Goal: Task Accomplishment & Management: Manage account settings

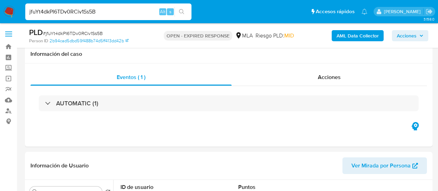
select select "10"
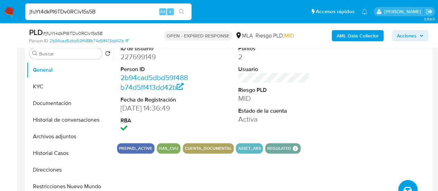
scroll to position [138, 0]
click at [354, 142] on section "ID de usuario 227699149 Person ID 2b94cad5dbd59f488b74d5ff413dd42b Fecha de Reg…" at bounding box center [273, 97] width 313 height 112
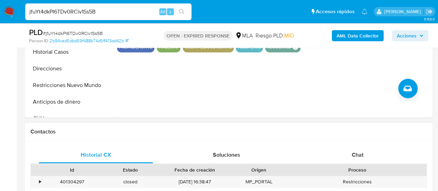
scroll to position [242, 0]
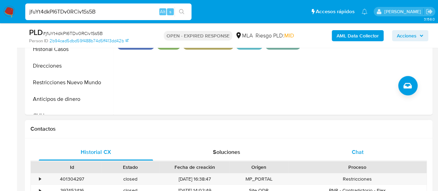
click at [345, 148] on div "Chat" at bounding box center [357, 152] width 114 height 17
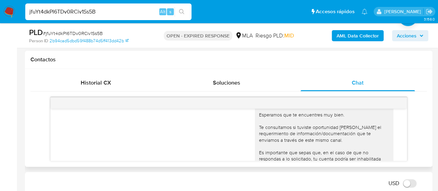
scroll to position [388, 0]
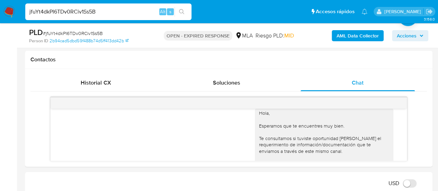
click at [80, 15] on input "jfuYt4dkPI6TDv0RCiv1Ss5B" at bounding box center [108, 11] width 166 height 9
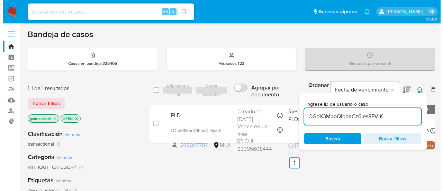
scroll to position [35, 0]
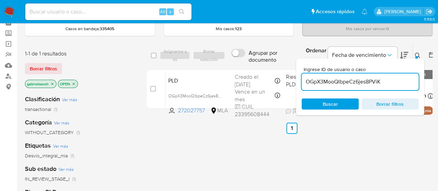
click at [344, 80] on input "OGpX3MooQlbpeCz6jes8PViK" at bounding box center [359, 81] width 117 height 9
paste input "jfuYt4dkPI6TDv0RCiv1Ss5B"
type input "jfuYt4dkPI6TDv0RCiv1Ss5B"
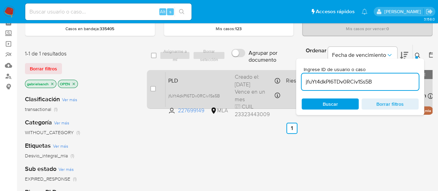
click at [157, 87] on div "case-item-checkbox No es posible asignar el caso" at bounding box center [157, 89] width 15 height 35
click at [155, 87] on input "checkbox" at bounding box center [153, 89] width 6 height 6
checkbox input "true"
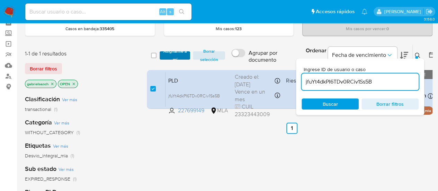
click at [168, 56] on span "Asignarme a mí" at bounding box center [175, 55] width 24 height 7
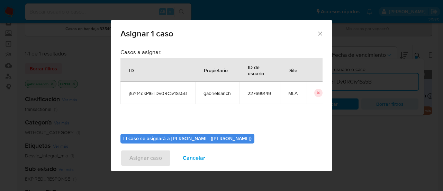
scroll to position [35, 0]
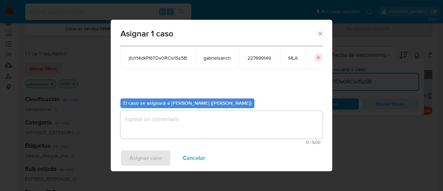
click at [192, 130] on textarea "assign-modal" at bounding box center [221, 125] width 202 height 28
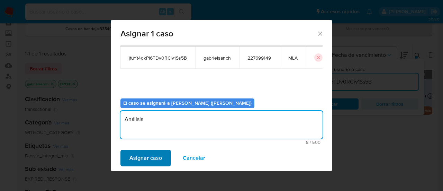
type textarea "Análisis"
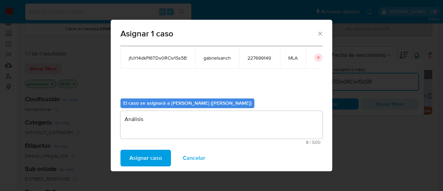
click at [132, 162] on span "Asignar caso" at bounding box center [145, 157] width 33 height 15
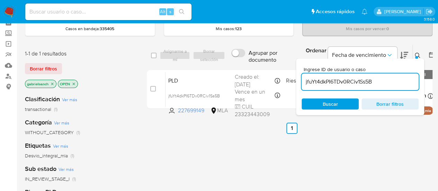
click at [345, 79] on input "jfuYt4dkPI6TDv0RCiv1Ss5B" at bounding box center [359, 81] width 117 height 9
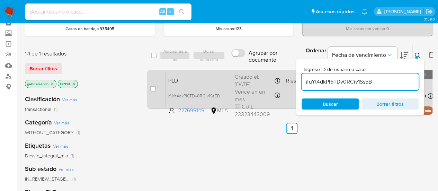
paste input "wQtdKty46eB7DmCUpwm8AVsS"
type input "wQtdKty46eB7DmCUpwm8AVsS"
click at [153, 90] on input "checkbox" at bounding box center [153, 89] width 6 height 6
checkbox input "true"
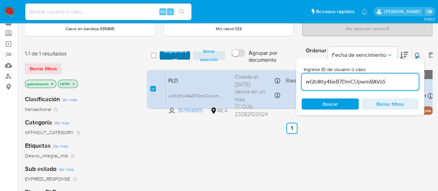
click at [172, 55] on span "Asignarme a mí" at bounding box center [175, 55] width 24 height 7
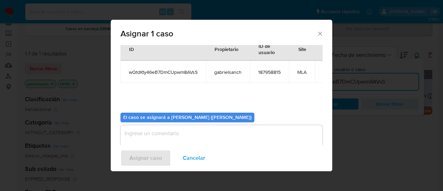
scroll to position [35, 0]
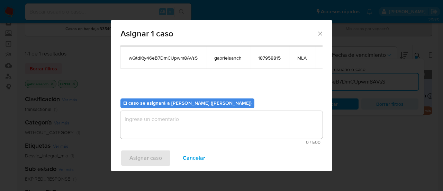
click at [177, 130] on textarea "assign-modal" at bounding box center [221, 125] width 202 height 28
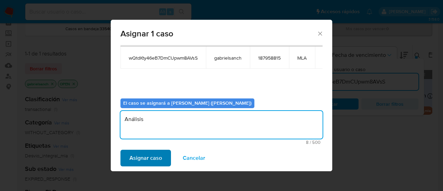
type textarea "Análisis"
click at [152, 161] on span "Asignar caso" at bounding box center [145, 157] width 33 height 15
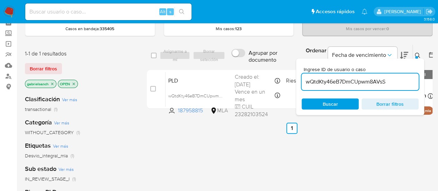
click at [325, 77] on input "wQtdKty46eB7DmCUpwm8AVsS" at bounding box center [359, 81] width 117 height 9
click at [329, 80] on input "wQtdKty46eB7DmCUpwm8AVsS" at bounding box center [359, 81] width 117 height 9
paste input "Xr7AwPobPw7AXzuKAPcTqKEY"
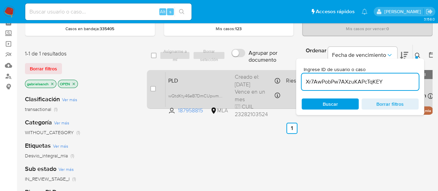
type input "Xr7AwPobPw7AXzuKAPcTqKEY"
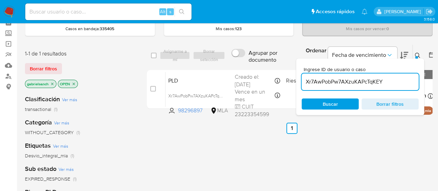
click at [152, 86] on input "checkbox" at bounding box center [153, 89] width 6 height 6
checkbox input "true"
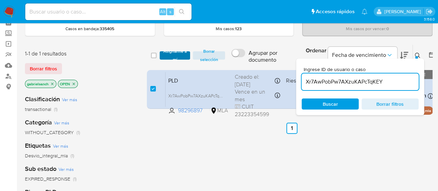
click at [182, 57] on span "Asignarme a mí" at bounding box center [175, 55] width 24 height 7
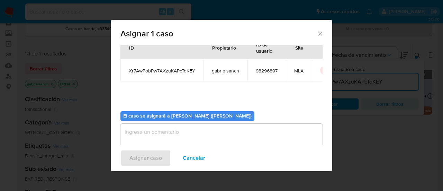
scroll to position [35, 0]
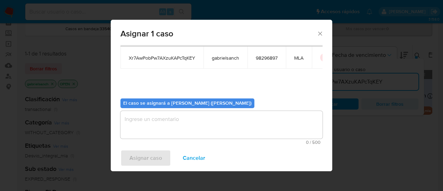
click at [192, 124] on textarea "assign-modal" at bounding box center [221, 125] width 202 height 28
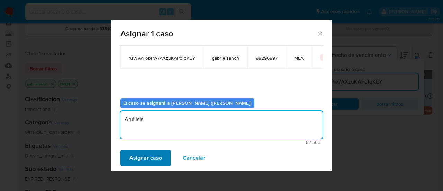
type textarea "Análisis"
click at [135, 159] on span "Asignar caso" at bounding box center [145, 157] width 33 height 15
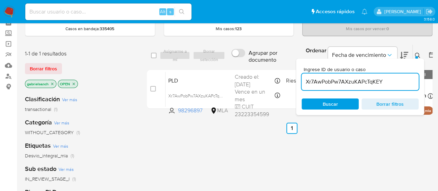
click at [343, 77] on input "Xr7AwPobPw7AXzuKAPcTqKEY" at bounding box center [359, 81] width 117 height 9
paste input "BWXnfju0Sz31IgW20nS7YscP"
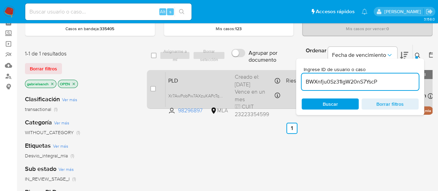
type input "BWXnfju0Sz31IgW20nS7YscP"
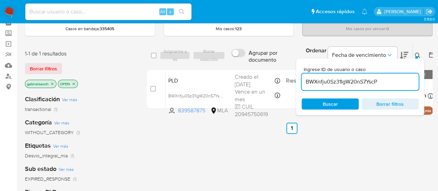
click at [153, 89] on input "checkbox" at bounding box center [153, 89] width 6 height 6
checkbox input "true"
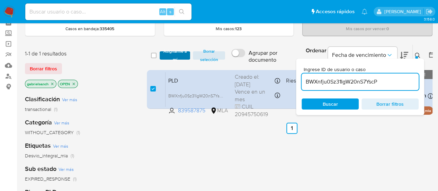
click at [175, 58] on span "Asignarme a mí" at bounding box center [175, 55] width 24 height 7
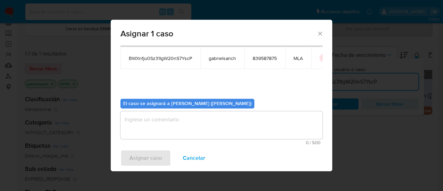
scroll to position [35, 0]
click at [179, 119] on textarea "assign-modal" at bounding box center [221, 125] width 202 height 28
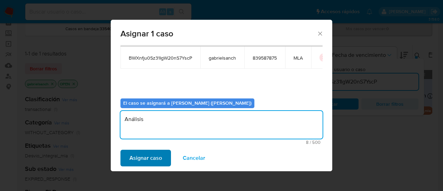
type textarea "Análisis"
click at [136, 160] on span "Asignar caso" at bounding box center [145, 157] width 33 height 15
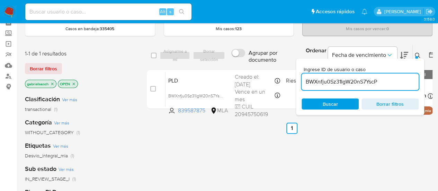
click at [363, 81] on input "BWXnfju0Sz31IgW20nS7YscP" at bounding box center [359, 81] width 117 height 9
paste input "em0DyVTWVa32a1kyRnf5gTjl"
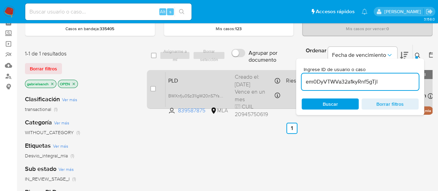
type input "em0DyVTWVa32a1kyRnf5gTjl"
click at [153, 87] on input "checkbox" at bounding box center [153, 89] width 6 height 6
checkbox input "true"
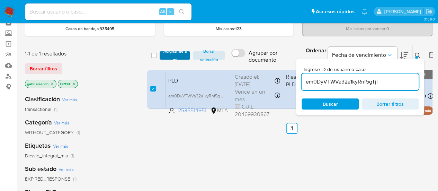
click at [165, 52] on span "Asignarme a mí" at bounding box center [175, 55] width 24 height 7
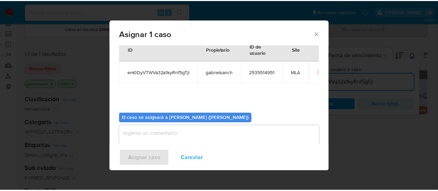
scroll to position [35, 0]
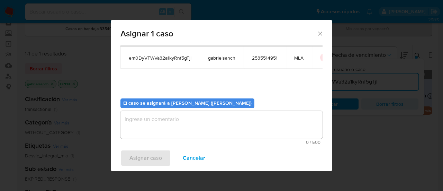
click at [174, 127] on textarea "assign-modal" at bounding box center [221, 125] width 202 height 28
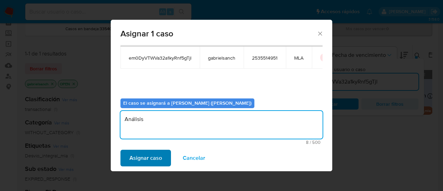
type textarea "Análisis"
click at [159, 156] on span "Asignar caso" at bounding box center [145, 157] width 33 height 15
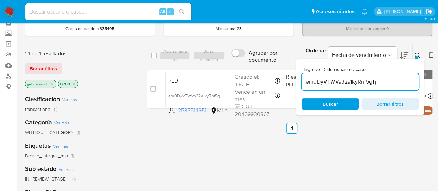
click at [429, 10] on icon "Salir" at bounding box center [428, 11] width 7 height 7
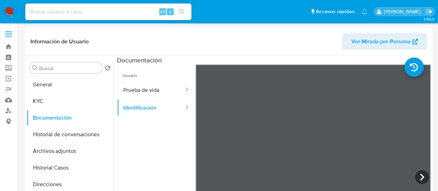
select select "10"
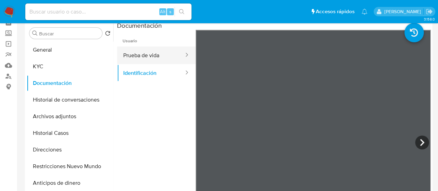
scroll to position [35, 0]
click at [156, 56] on button "Prueba de vida" at bounding box center [150, 55] width 67 height 18
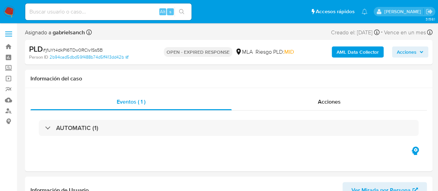
select select "10"
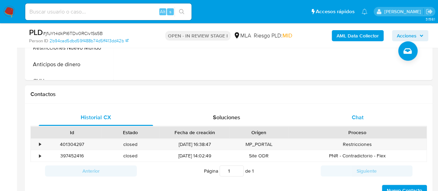
click at [370, 117] on div "Chat" at bounding box center [357, 117] width 114 height 17
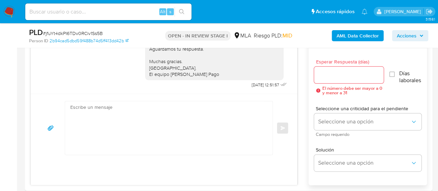
scroll to position [381, 0]
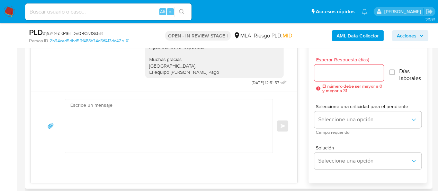
click at [176, 128] on textarea at bounding box center [166, 125] width 193 height 53
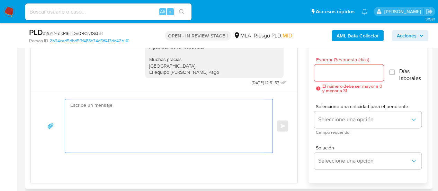
paste textarea "Hola, En función de las operaciones registradas en tu cuenta de Mercado Pago, n…"
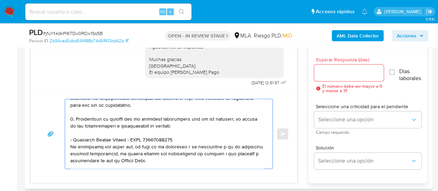
scroll to position [157, 0]
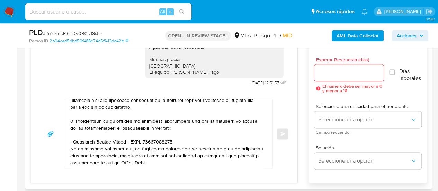
click at [68, 145] on div at bounding box center [167, 133] width 204 height 69
click at [70, 146] on textarea at bounding box center [166, 133] width 193 height 69
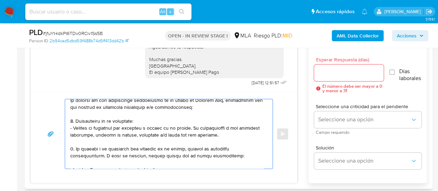
scroll to position [0, 0]
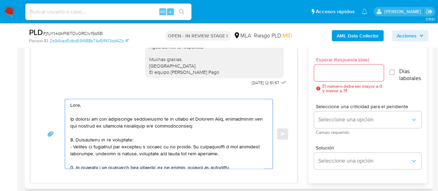
type textarea "Hola, En función de las operaciones registradas en tu cuenta de Mercado Pago, n…"
click at [319, 73] on input "Esperar Respuesta (días)" at bounding box center [349, 72] width 70 height 9
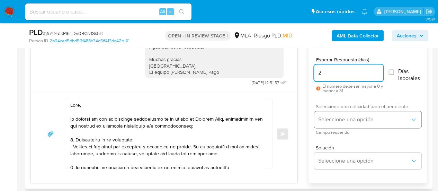
type input "2"
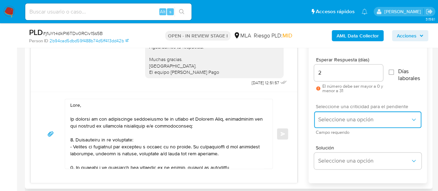
click at [325, 123] on button "Seleccione una opción" at bounding box center [367, 119] width 107 height 17
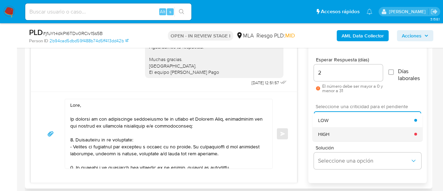
click at [329, 137] on div "HIGH" at bounding box center [366, 134] width 96 height 14
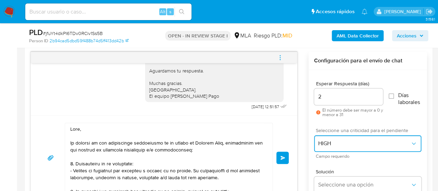
scroll to position [346, 0]
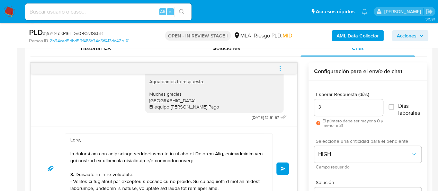
click at [283, 162] on button "Enviar" at bounding box center [282, 168] width 12 height 12
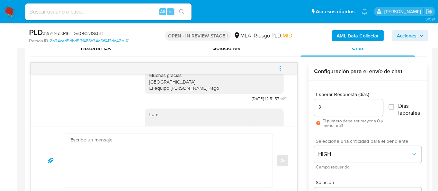
scroll to position [840, 0]
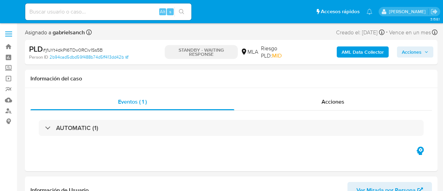
select select "10"
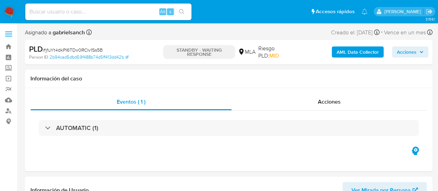
click at [72, 8] on input at bounding box center [108, 11] width 166 height 9
paste input "wQtdKty46eB7DmCUpwm8AVsS"
type input "wQtdKty46eB7DmCUpwm8AVsS"
select select "10"
click at [101, 13] on input "wQtdKty46eB7DmCUpwm8AVsS" at bounding box center [108, 11] width 166 height 9
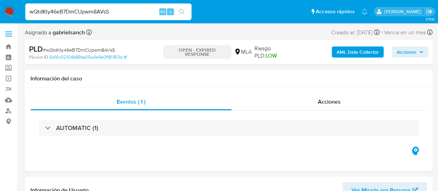
click at [101, 13] on input "wQtdKty46eB7DmCUpwm8AVsS" at bounding box center [108, 11] width 166 height 9
click at [86, 12] on input "wQtdKty46eB7DmCUpwm8AVsS" at bounding box center [108, 11] width 166 height 9
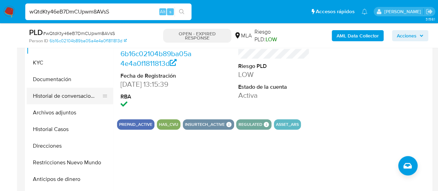
scroll to position [173, 0]
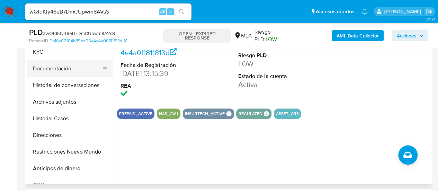
click at [47, 67] on button "Documentación" at bounding box center [67, 68] width 81 height 17
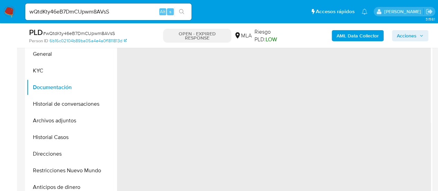
scroll to position [138, 0]
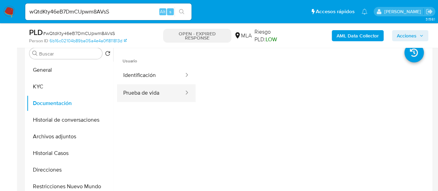
click at [150, 89] on button "Prueba de vida" at bounding box center [150, 93] width 67 height 18
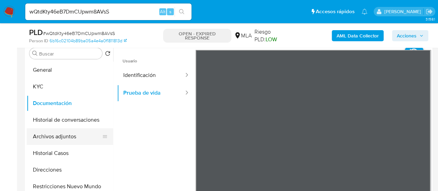
click at [65, 137] on button "Archivos adjuntos" at bounding box center [67, 136] width 81 height 17
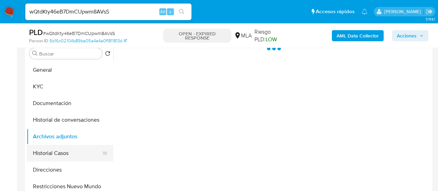
click at [61, 149] on button "Historial Casos" at bounding box center [67, 153] width 81 height 17
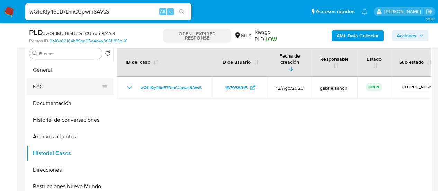
click at [65, 87] on button "KYC" at bounding box center [67, 86] width 81 height 17
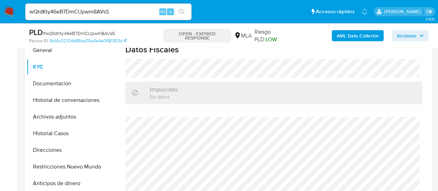
scroll to position [173, 0]
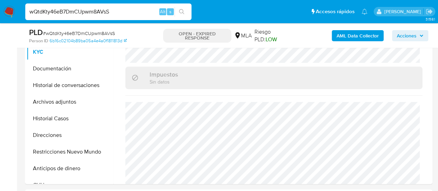
click at [61, 8] on input "wQtdKty46eB7DmCUpwm8AVsS" at bounding box center [108, 11] width 166 height 9
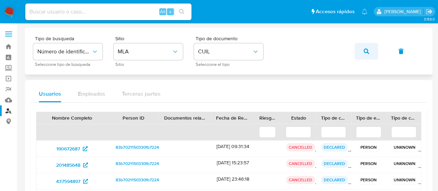
click at [368, 55] on span "button" at bounding box center [366, 51] width 6 height 15
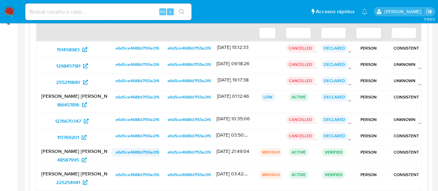
scroll to position [104, 0]
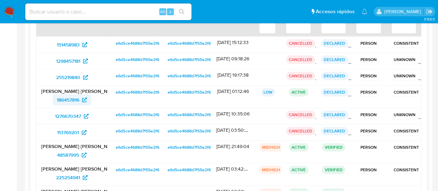
click at [73, 103] on span "186457816" at bounding box center [68, 99] width 22 height 11
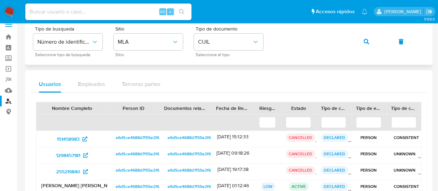
scroll to position [0, 0]
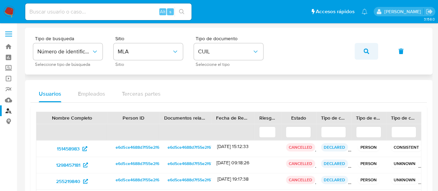
click at [359, 52] on button "button" at bounding box center [366, 51] width 24 height 17
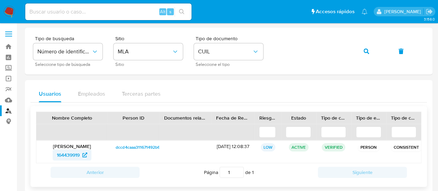
click at [72, 151] on span "164439919" at bounding box center [68, 154] width 23 height 11
click at [356, 51] on button "button" at bounding box center [366, 51] width 24 height 17
click at [65, 153] on span "230476564" at bounding box center [68, 154] width 25 height 11
click at [363, 49] on icon "button" at bounding box center [366, 51] width 6 height 6
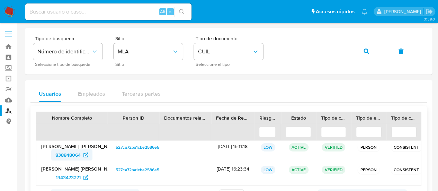
click at [78, 154] on span "838848064" at bounding box center [67, 154] width 25 height 11
click at [365, 49] on icon "button" at bounding box center [366, 51] width 6 height 6
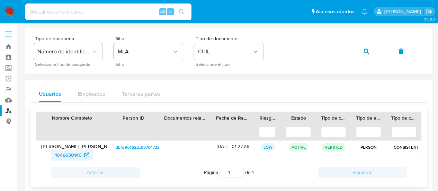
click at [70, 155] on span "1049650146" at bounding box center [68, 154] width 26 height 11
click at [371, 52] on button "button" at bounding box center [366, 51] width 24 height 17
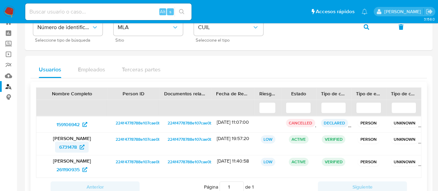
scroll to position [35, 0]
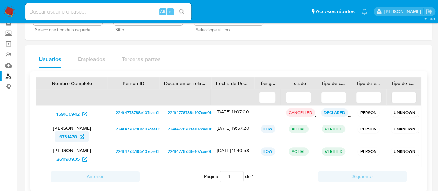
click at [74, 140] on span "6731478" at bounding box center [68, 136] width 18 height 11
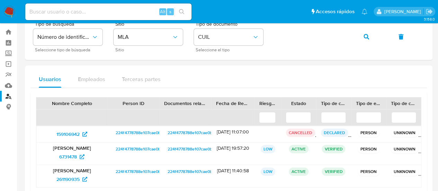
scroll to position [0, 0]
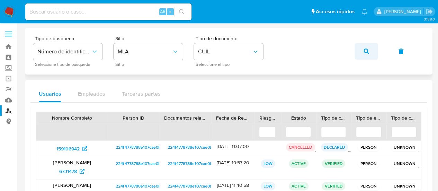
click at [369, 52] on button "button" at bounding box center [366, 51] width 24 height 17
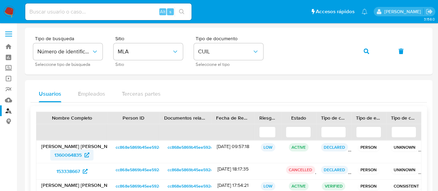
click at [81, 151] on span "1360064835" at bounding box center [67, 154] width 27 height 11
click at [369, 50] on button "button" at bounding box center [366, 51] width 24 height 17
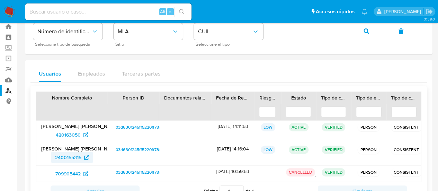
scroll to position [35, 0]
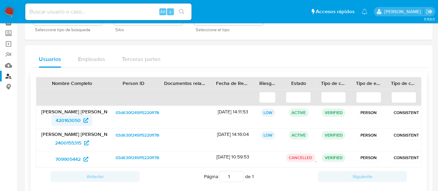
click at [67, 122] on span "420163050" at bounding box center [68, 120] width 25 height 11
click at [74, 121] on span "420163050" at bounding box center [68, 120] width 25 height 11
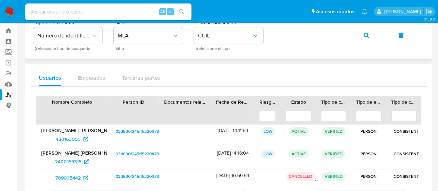
scroll to position [0, 0]
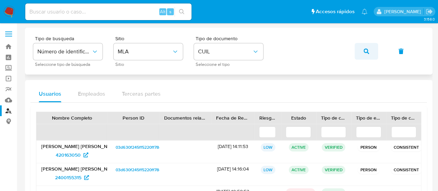
click at [361, 52] on button "button" at bounding box center [366, 51] width 24 height 17
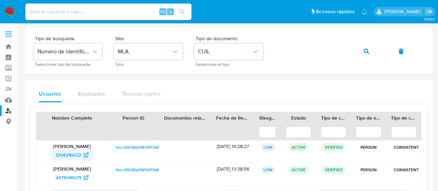
click at [74, 150] on span "1254216072" at bounding box center [68, 154] width 26 height 11
click at [361, 53] on button "button" at bounding box center [366, 51] width 24 height 17
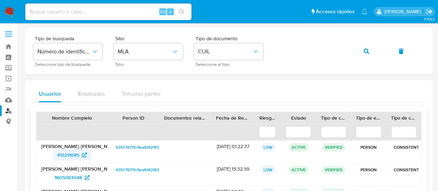
click at [74, 159] on span "413211085" at bounding box center [68, 154] width 22 height 11
click at [361, 50] on button "button" at bounding box center [366, 51] width 24 height 17
click at [64, 155] on span "1925103046" at bounding box center [68, 154] width 26 height 11
click at [362, 52] on button "button" at bounding box center [366, 51] width 24 height 17
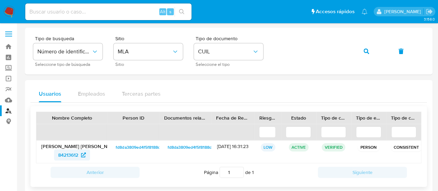
click at [70, 157] on span "84213612" at bounding box center [68, 154] width 20 height 11
click at [378, 52] on div "Tipo de busqueda Número de identificación Seleccione tipo de búsqueda Sitio MLA…" at bounding box center [228, 51] width 391 height 30
click at [369, 51] on button "button" at bounding box center [366, 51] width 24 height 17
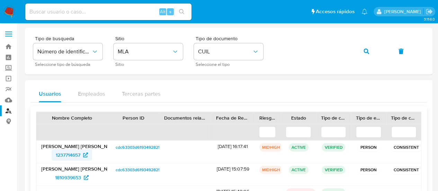
click at [58, 158] on span "1237714657" at bounding box center [68, 154] width 25 height 11
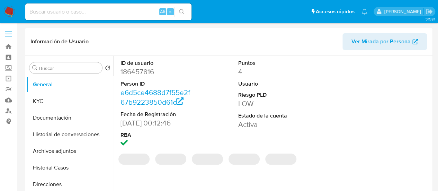
select select "10"
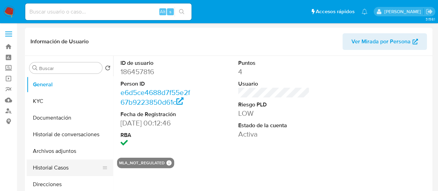
click at [62, 163] on button "Historial Casos" at bounding box center [67, 167] width 81 height 17
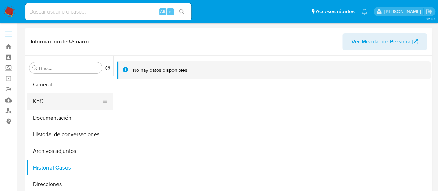
click at [57, 101] on button "KYC" at bounding box center [67, 101] width 81 height 17
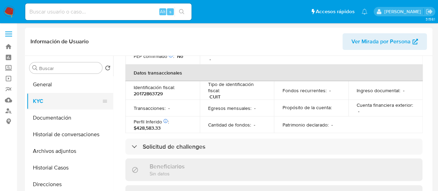
scroll to position [385, 0]
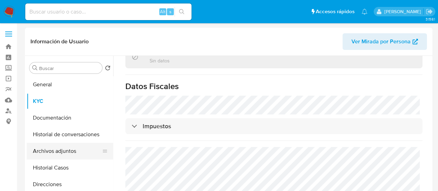
click at [69, 147] on button "Archivos adjuntos" at bounding box center [67, 151] width 81 height 17
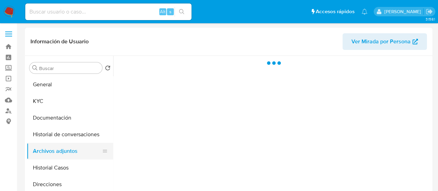
scroll to position [0, 0]
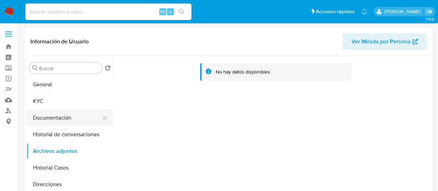
click at [68, 123] on button "Documentación" at bounding box center [67, 117] width 81 height 17
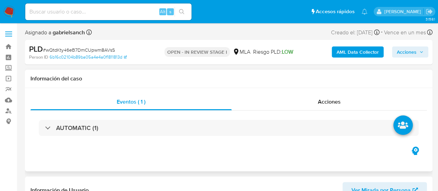
select select "10"
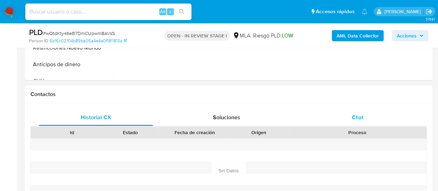
click at [358, 117] on span "Chat" at bounding box center [357, 117] width 12 height 8
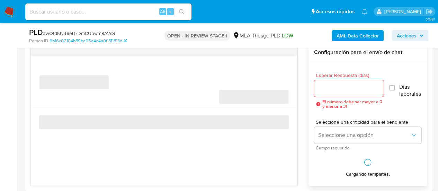
scroll to position [381, 0]
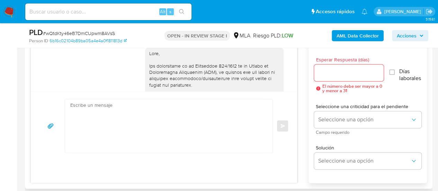
click at [130, 130] on textarea at bounding box center [166, 125] width 193 height 53
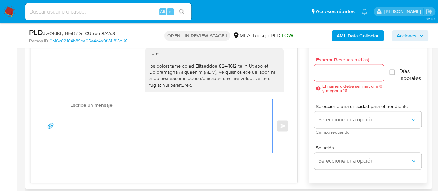
paste textarea "Hola, En función de las operaciones registradas en tu cuenta de Mercado Pago, n…"
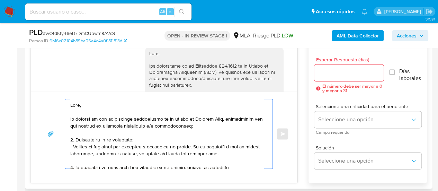
type textarea "Hola, En función de las operaciones registradas en tu cuenta de Mercado Pago, n…"
click at [322, 72] on input "Esperar Respuesta (días)" at bounding box center [349, 72] width 70 height 9
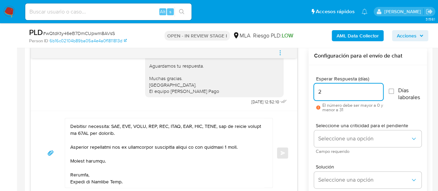
scroll to position [346, 0]
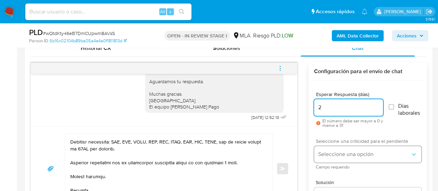
type input "2"
click at [322, 146] on button "Seleccione una opción" at bounding box center [367, 154] width 107 height 17
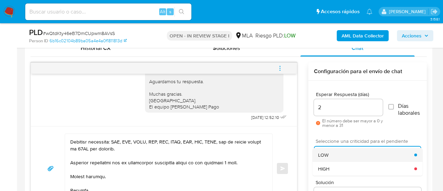
click at [331, 159] on div "LOW" at bounding box center [366, 155] width 96 height 14
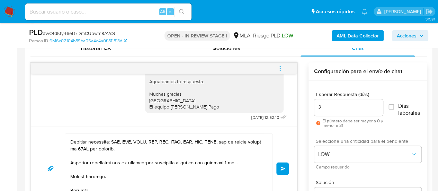
click at [334, 162] on div "Seleccione una criticidad para el pendiente LOW Campo requerido" at bounding box center [367, 153] width 107 height 30
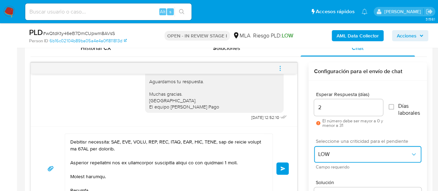
click at [330, 154] on span "LOW" at bounding box center [364, 153] width 92 height 7
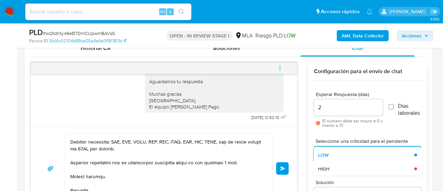
drag, startPoint x: 336, startPoint y: 174, endPoint x: 331, endPoint y: 171, distance: 6.1
click at [336, 174] on div "HIGH" at bounding box center [366, 169] width 96 height 14
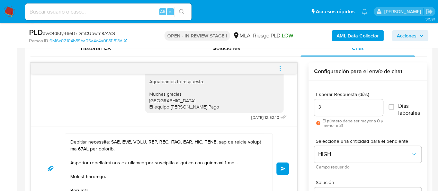
click at [282, 166] on span "Enviar" at bounding box center [282, 168] width 5 height 4
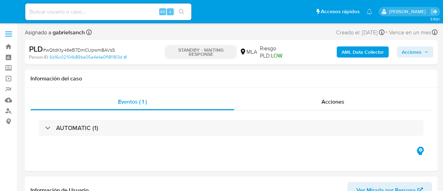
select select "10"
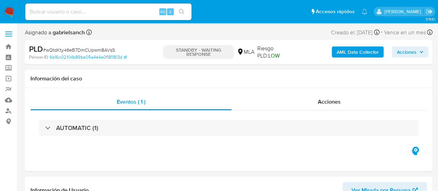
click at [67, 14] on input at bounding box center [108, 11] width 166 height 9
paste input "Xr7AwPobPw7AXzuKAPcTqKEY"
type input "Xr7AwPobPw7AXzuKAPcTqKEY"
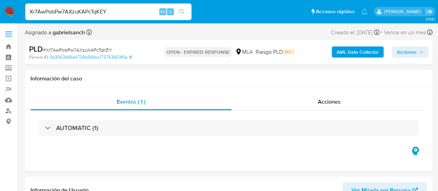
select select "10"
click at [44, 10] on input "Xr7AwPobPw7AXzuKAPcTqKEY" at bounding box center [108, 11] width 166 height 9
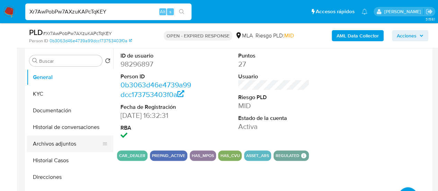
scroll to position [138, 0]
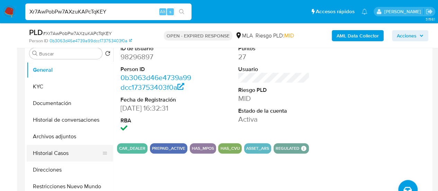
click at [51, 152] on button "Historial Casos" at bounding box center [67, 153] width 81 height 17
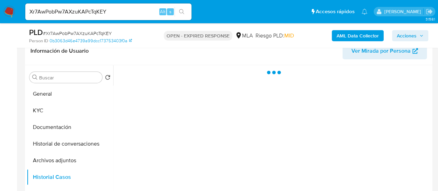
scroll to position [104, 0]
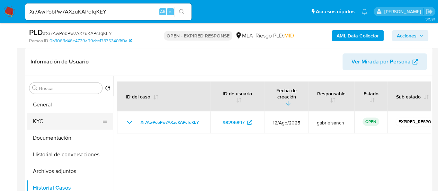
click at [44, 119] on button "KYC" at bounding box center [67, 121] width 81 height 17
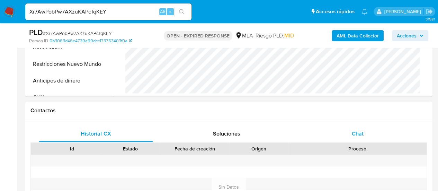
scroll to position [277, 0]
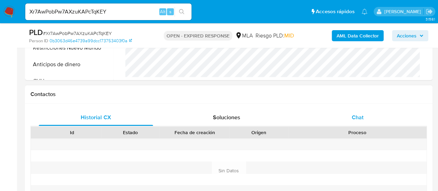
click at [368, 121] on div "Chat" at bounding box center [357, 117] width 114 height 17
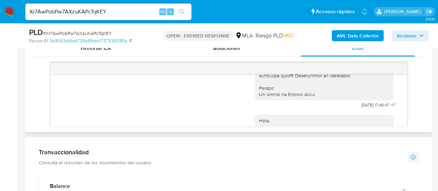
scroll to position [492, 0]
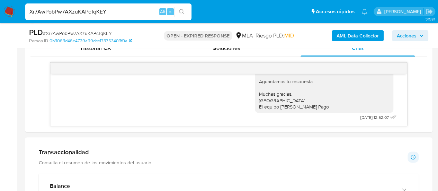
click at [66, 13] on input "Xr7AwPobPw7AXzuKAPcTqKEY" at bounding box center [108, 11] width 166 height 9
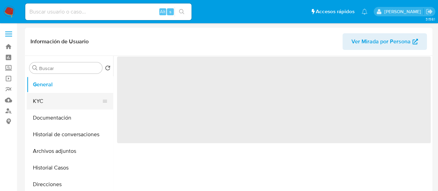
click at [50, 108] on button "KYC" at bounding box center [67, 101] width 81 height 17
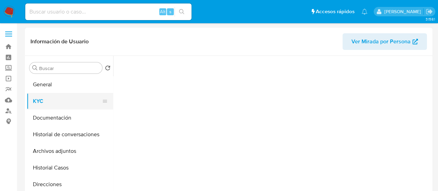
select select "10"
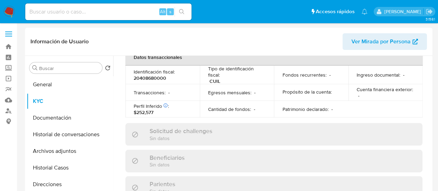
scroll to position [390, 0]
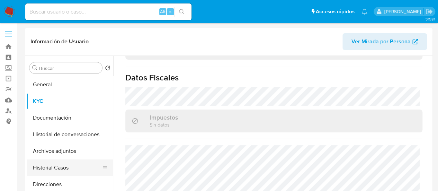
click at [68, 163] on button "Historial Casos" at bounding box center [67, 167] width 81 height 17
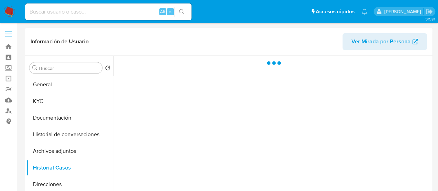
scroll to position [0, 0]
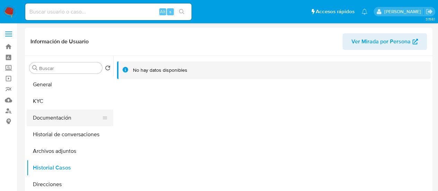
click at [55, 118] on button "Documentación" at bounding box center [67, 117] width 81 height 17
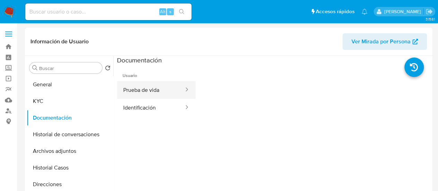
click at [150, 91] on button "Prueba de vida" at bounding box center [150, 90] width 67 height 18
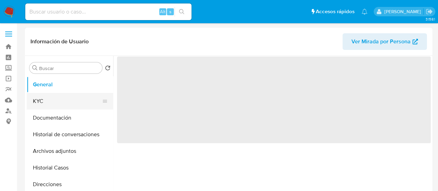
select select "10"
click at [56, 97] on button "KYC" at bounding box center [67, 101] width 81 height 17
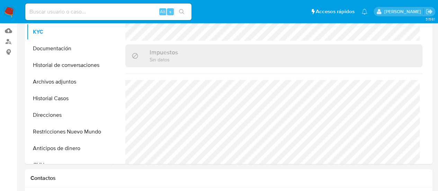
scroll to position [35, 0]
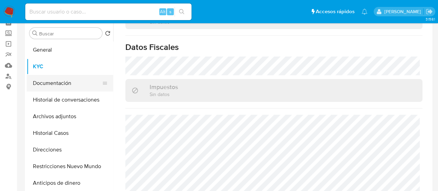
click at [44, 82] on button "Documentación" at bounding box center [67, 83] width 81 height 17
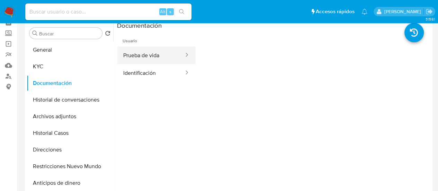
click at [143, 60] on button "Prueba de vida" at bounding box center [150, 55] width 67 height 18
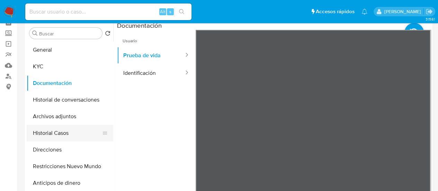
click at [57, 132] on button "Historial Casos" at bounding box center [67, 133] width 81 height 17
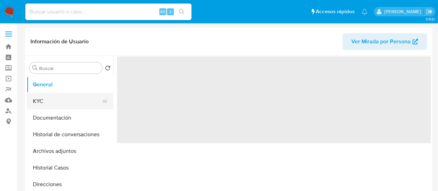
select select "10"
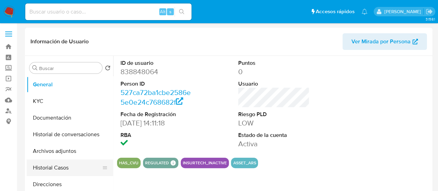
click at [59, 165] on button "Historial Casos" at bounding box center [67, 167] width 81 height 17
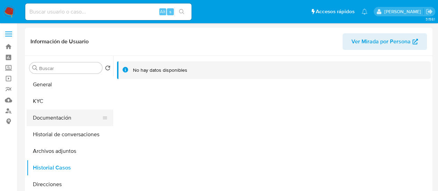
click at [63, 117] on button "Documentación" at bounding box center [67, 117] width 81 height 17
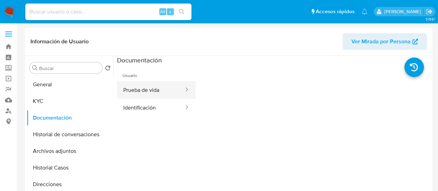
click at [145, 92] on button "Prueba de vida" at bounding box center [150, 90] width 67 height 18
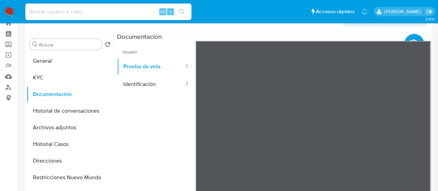
scroll to position [35, 0]
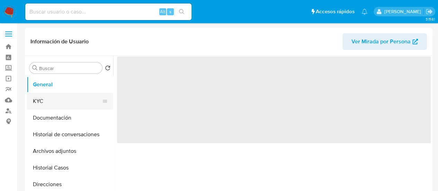
click at [44, 104] on button "KYC" at bounding box center [67, 101] width 81 height 17
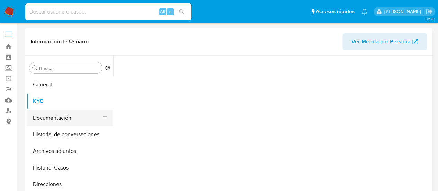
select select "10"
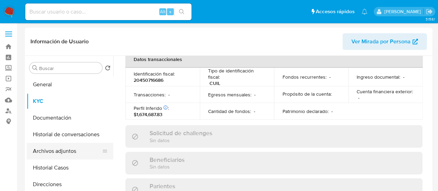
scroll to position [394, 0]
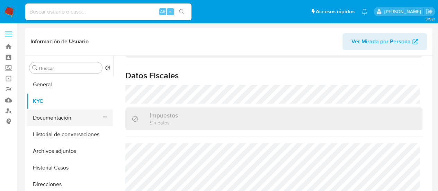
click at [54, 121] on button "Documentación" at bounding box center [67, 117] width 81 height 17
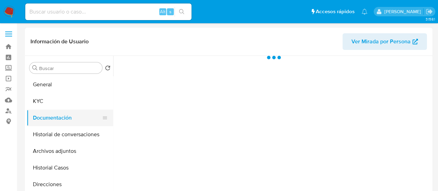
scroll to position [0, 0]
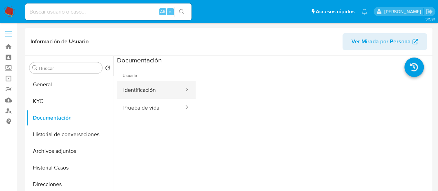
click at [136, 88] on button "Identificación" at bounding box center [150, 90] width 67 height 18
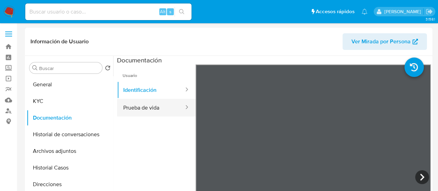
click at [163, 111] on button "Prueba de vida" at bounding box center [150, 108] width 67 height 18
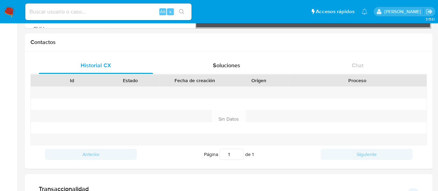
scroll to position [208, 0]
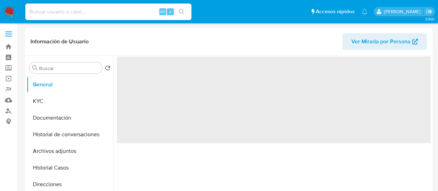
select select "10"
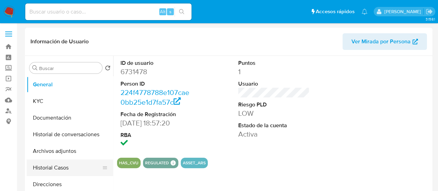
click at [64, 161] on button "Historial Casos" at bounding box center [67, 167] width 81 height 17
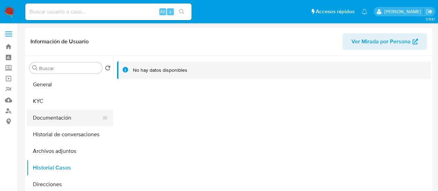
click at [60, 121] on button "Documentación" at bounding box center [67, 117] width 81 height 17
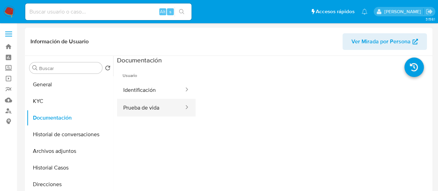
click at [161, 107] on button "Prueba de vida" at bounding box center [150, 108] width 67 height 18
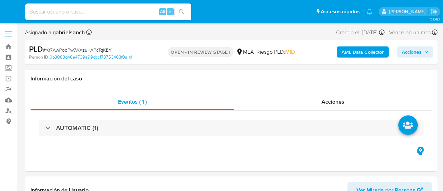
select select "10"
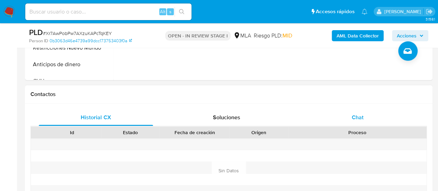
click at [348, 124] on div "Chat" at bounding box center [357, 117] width 114 height 17
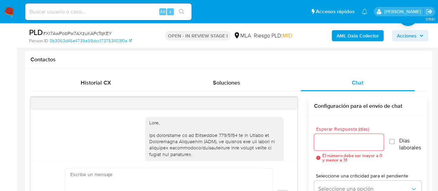
scroll to position [492, 0]
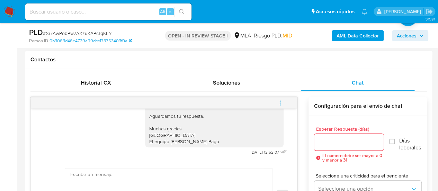
click at [285, 103] on button "menu-action" at bounding box center [279, 102] width 23 height 17
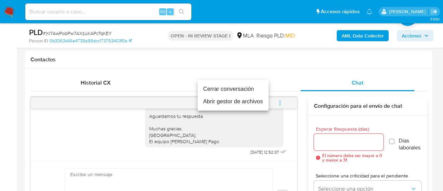
click at [255, 91] on li "Cerrar conversación" at bounding box center [233, 89] width 71 height 12
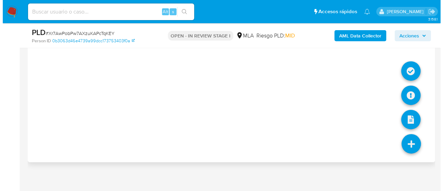
scroll to position [1121, 0]
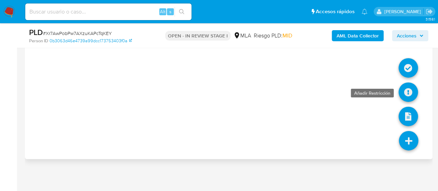
click at [409, 93] on icon at bounding box center [407, 91] width 19 height 19
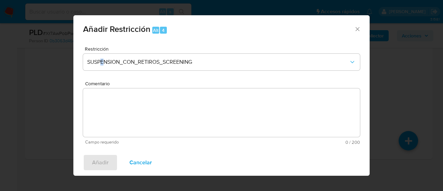
click at [102, 42] on div "Restricción SUSPENSION_CON_RETIROS_SCREENING Comentario Campo requerido 0 / 200…" at bounding box center [221, 95] width 296 height 108
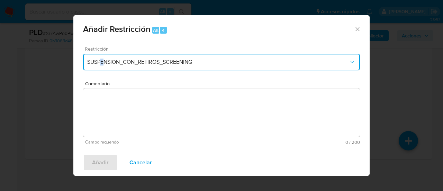
click at [112, 63] on span "SUSPENSION_CON_RETIROS_SCREENING" at bounding box center [218, 61] width 262 height 7
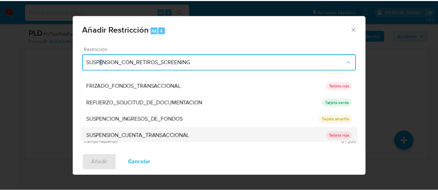
scroll to position [147, 0]
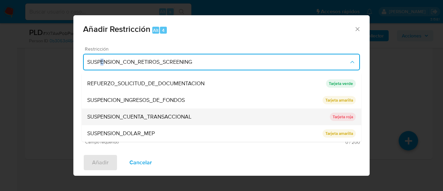
click at [127, 116] on span "SUSPENSION_CUENTA_TRANSACCIONAL" at bounding box center [139, 116] width 104 height 7
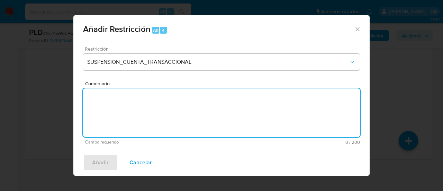
click at [127, 116] on textarea "Comentario" at bounding box center [221, 112] width 277 height 48
type textarea "AML"
click at [101, 163] on span "Añadir" at bounding box center [100, 162] width 17 height 15
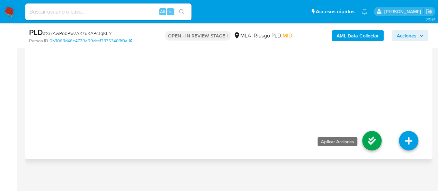
click at [370, 141] on icon at bounding box center [371, 140] width 19 height 19
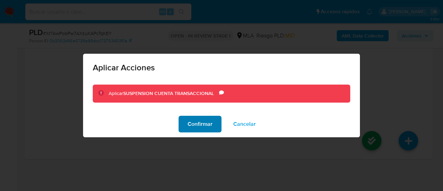
click at [215, 126] on button "Confirmar" at bounding box center [200, 124] width 43 height 17
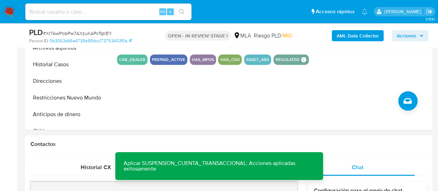
scroll to position [187, 0]
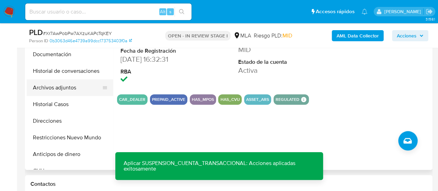
click at [73, 92] on button "Archivos adjuntos" at bounding box center [67, 87] width 81 height 17
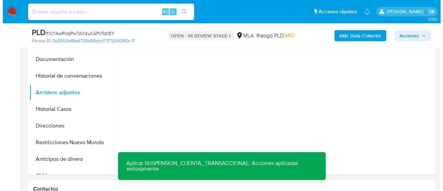
scroll to position [153, 0]
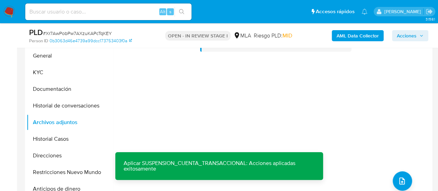
click at [350, 35] on b "AML Data Collector" at bounding box center [357, 35] width 42 height 11
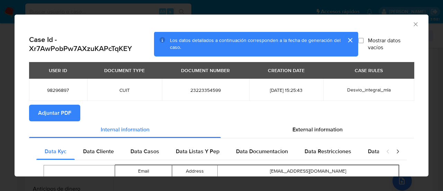
click at [63, 115] on span "Adjuntar PDF" at bounding box center [54, 112] width 33 height 15
click at [412, 25] on icon "Cerrar ventana" at bounding box center [415, 24] width 7 height 7
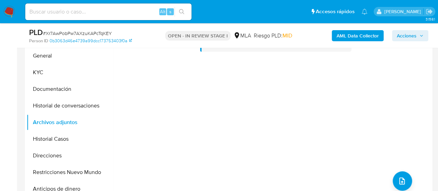
click at [404, 171] on div "No hay datos disponibles" at bounding box center [271, 115] width 317 height 177
click at [404, 175] on button "upload-file" at bounding box center [401, 180] width 19 height 19
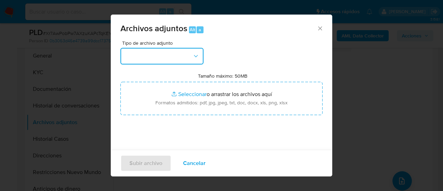
click at [182, 57] on button "button" at bounding box center [161, 56] width 83 height 17
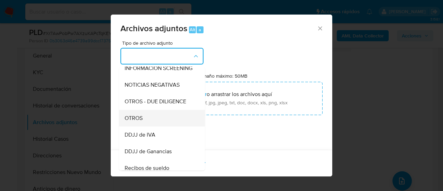
scroll to position [104, 0]
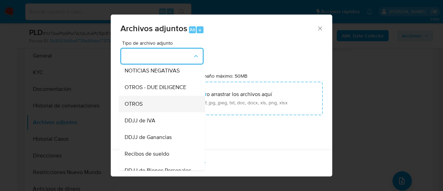
click at [150, 112] on div "OTROS" at bounding box center [160, 103] width 71 height 17
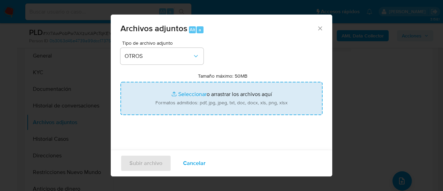
click at [185, 95] on input "Tamaño máximo: 50MB Seleccionar archivos" at bounding box center [221, 98] width 202 height 33
type input "C:\fakepath\Caselog Xr7AwPobPw7AXzuKAPcTqKEY_2025_08_19_09_44_18.docx"
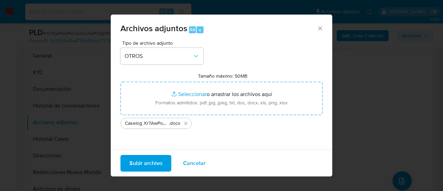
click at [144, 166] on span "Subir archivo" at bounding box center [145, 162] width 33 height 15
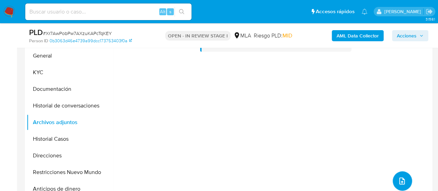
click at [405, 180] on button "upload-file" at bounding box center [401, 180] width 19 height 19
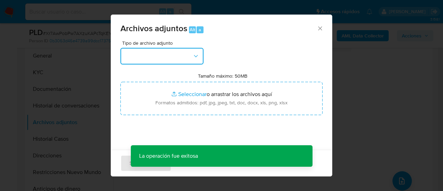
click at [167, 51] on button "button" at bounding box center [161, 56] width 83 height 17
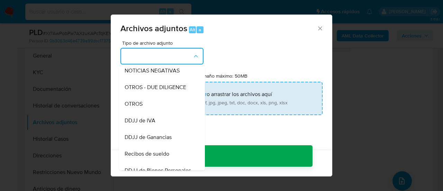
drag, startPoint x: 150, startPoint y: 107, endPoint x: 181, endPoint y: 97, distance: 32.5
click at [150, 107] on div "OTROS" at bounding box center [160, 103] width 71 height 17
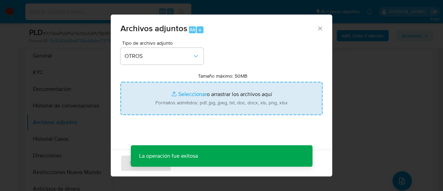
click at [186, 95] on input "Tamaño máximo: 50MB Seleccionar archivos" at bounding box center [221, 98] width 202 height 33
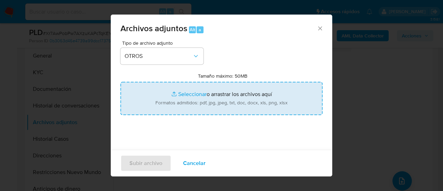
type input "C:\fakepath\Movimientos-Xr7AwPobPw7AXzuKAPcTqKEY.xlsx"
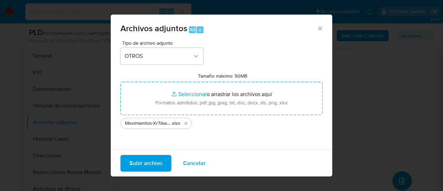
click at [144, 162] on span "Subir archivo" at bounding box center [145, 162] width 33 height 15
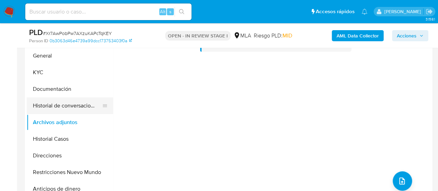
click at [76, 104] on button "Historial de conversaciones" at bounding box center [67, 105] width 81 height 17
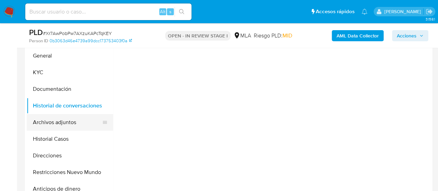
click at [64, 120] on button "Archivos adjuntos" at bounding box center [67, 122] width 81 height 17
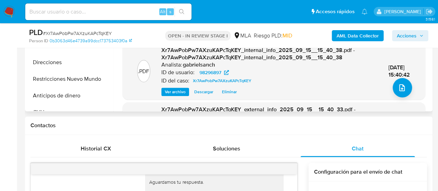
scroll to position [187, 0]
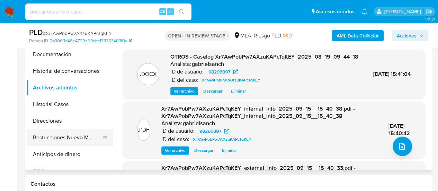
click at [75, 136] on button "Restricciones Nuevo Mundo" at bounding box center [67, 137] width 81 height 17
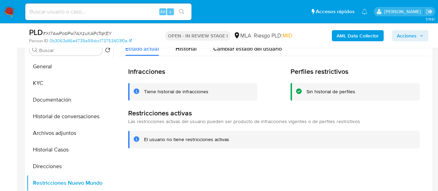
scroll to position [153, 0]
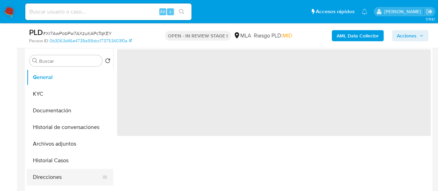
select select "10"
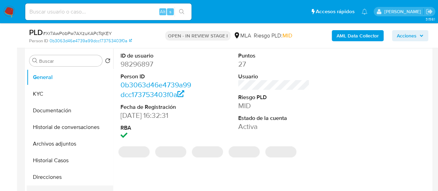
scroll to position [138, 0]
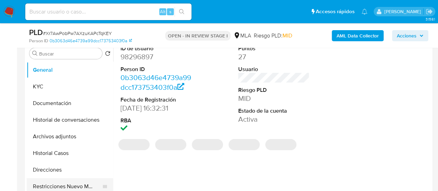
click at [48, 186] on button "Restricciones Nuevo Mundo" at bounding box center [67, 186] width 81 height 17
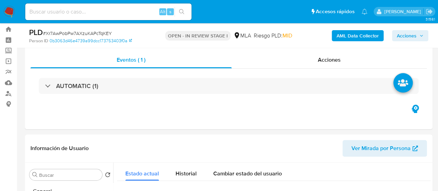
scroll to position [0, 0]
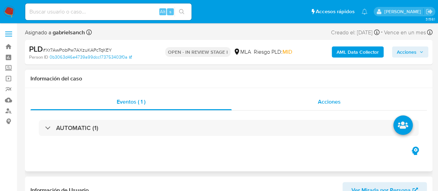
click at [318, 98] on span "Acciones" at bounding box center [329, 102] width 23 height 8
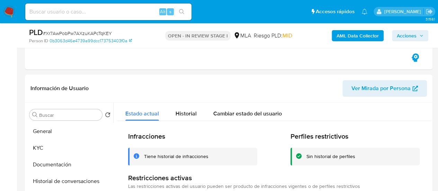
scroll to position [173, 0]
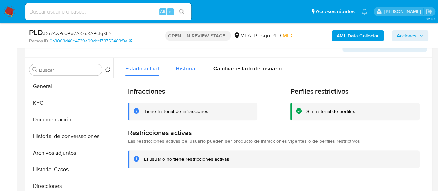
click at [185, 74] on div "Historial" at bounding box center [185, 66] width 21 height 18
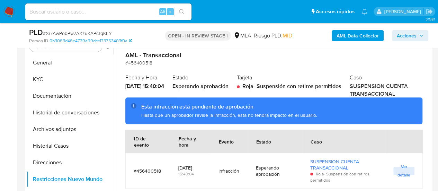
scroll to position [208, 0]
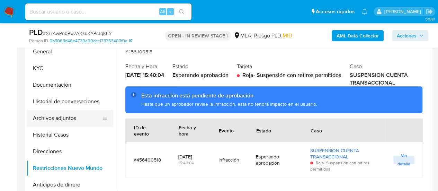
click at [50, 115] on button "Archivos adjuntos" at bounding box center [67, 118] width 81 height 17
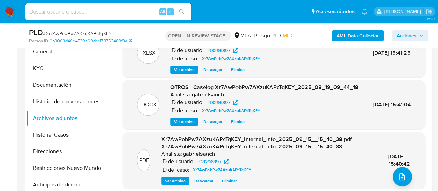
scroll to position [173, 0]
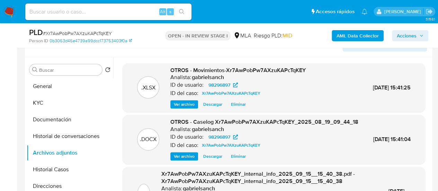
click at [237, 106] on span "Eliminar" at bounding box center [238, 104] width 15 height 7
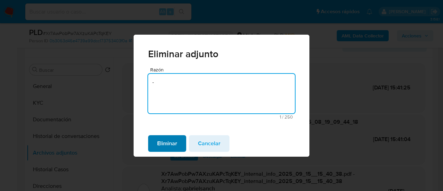
type textarea "-"
click at [174, 136] on span "Eliminar" at bounding box center [167, 143] width 20 height 15
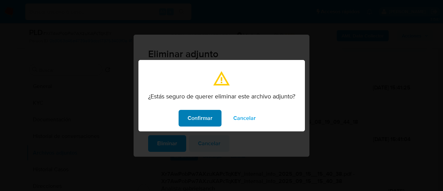
click at [188, 125] on span "Confirmar" at bounding box center [200, 117] width 25 height 15
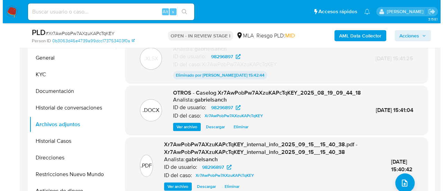
scroll to position [208, 0]
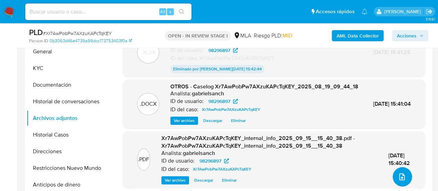
click at [393, 176] on button "upload-file" at bounding box center [401, 176] width 19 height 19
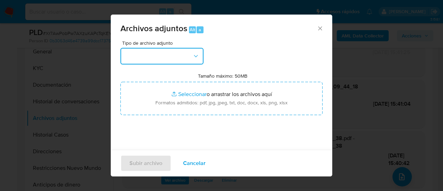
click at [138, 57] on button "button" at bounding box center [161, 56] width 83 height 17
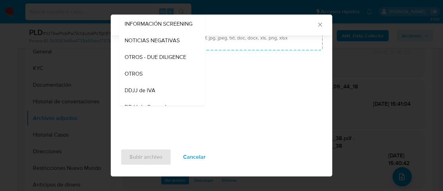
scroll to position [104, 0]
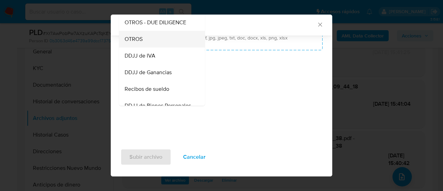
click at [125, 43] on span "OTROS" at bounding box center [134, 39] width 18 height 7
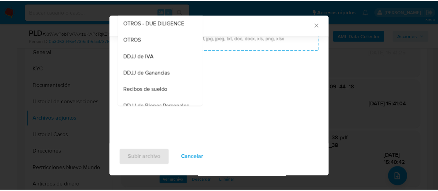
scroll to position [0, 0]
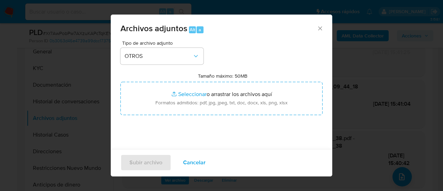
click at [219, 78] on label "Tamaño máximo: 50MB Seleccionar archivos" at bounding box center [222, 76] width 49 height 6
click at [219, 82] on input "Tamaño máximo: 50MB Seleccionar archivos" at bounding box center [221, 98] width 202 height 33
type input "C:\fakepath\Movimientos-Xr7AwPobPw7AXzuKAPcTqKEY_VF.xlsx"
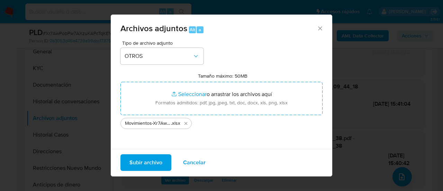
click at [144, 161] on span "Subir archivo" at bounding box center [145, 162] width 33 height 15
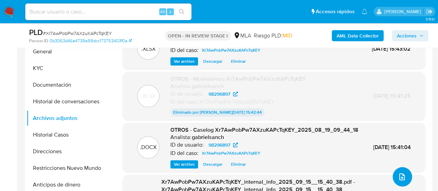
scroll to position [173, 0]
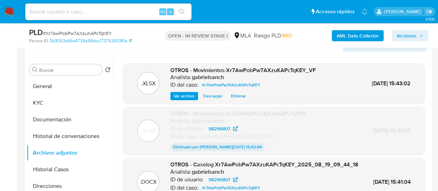
click at [408, 38] on span "Acciones" at bounding box center [406, 35] width 20 height 11
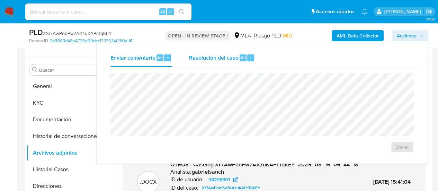
click at [246, 55] on div "Alt r" at bounding box center [246, 57] width 15 height 7
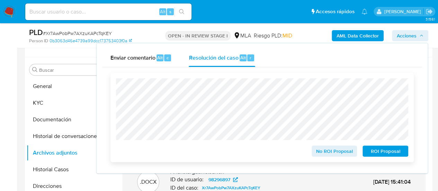
click at [375, 153] on span "ROI Proposal" at bounding box center [385, 151] width 36 height 10
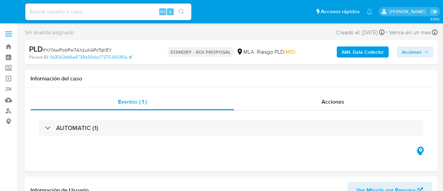
select select "10"
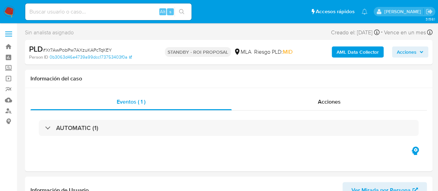
click at [68, 13] on input at bounding box center [108, 11] width 166 height 9
paste input "BWXnfju0Sz31IgW20nS7YscP"
type input "BWXnfju0Sz31IgW20nS7YscP"
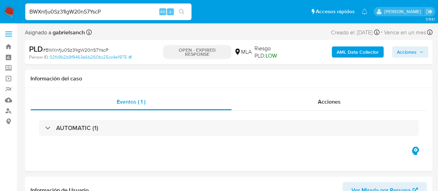
select select "10"
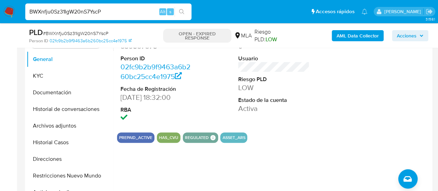
scroll to position [173, 0]
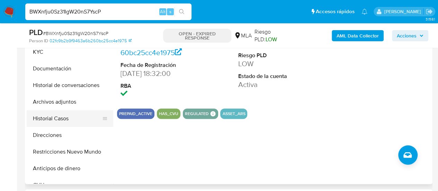
click at [56, 115] on button "Historial Casos" at bounding box center [67, 118] width 81 height 17
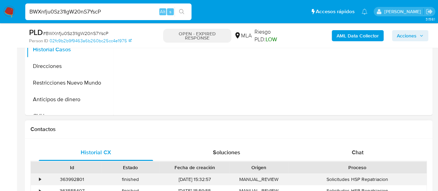
scroll to position [242, 0]
click at [71, 8] on input "BWXnfju0Sz31IgW20nS7YscP" at bounding box center [108, 11] width 166 height 9
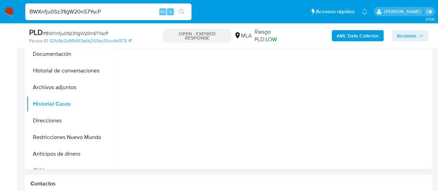
scroll to position [138, 0]
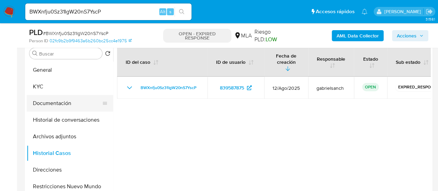
click at [44, 99] on button "Documentación" at bounding box center [67, 103] width 81 height 17
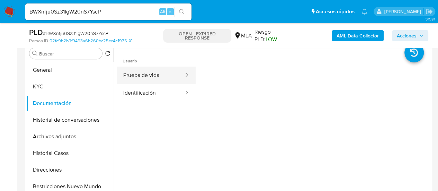
click at [150, 78] on button "Prueba de vida" at bounding box center [150, 75] width 67 height 18
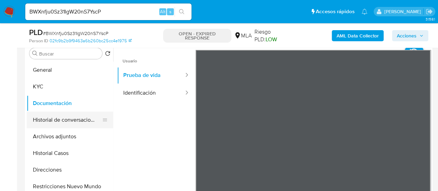
click at [66, 113] on button "Historial de conversaciones" at bounding box center [67, 119] width 81 height 17
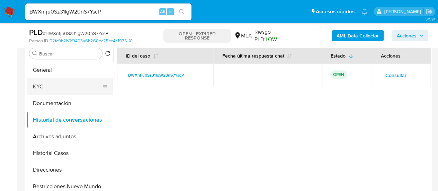
click at [45, 80] on button "KYC" at bounding box center [67, 86] width 81 height 17
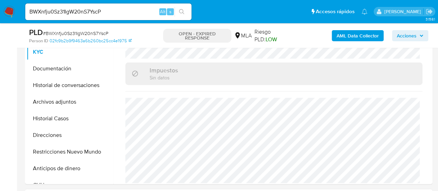
scroll to position [311, 0]
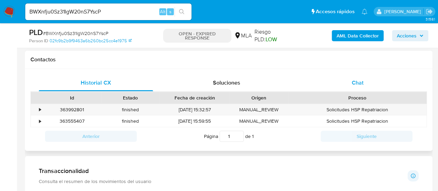
click at [338, 89] on div "Chat" at bounding box center [357, 82] width 114 height 17
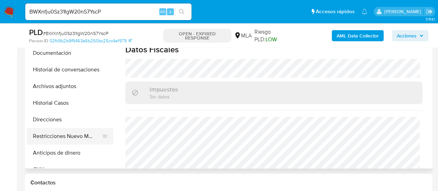
scroll to position [173, 0]
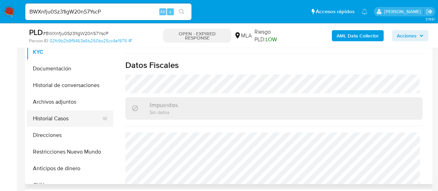
click at [47, 119] on button "Historial Casos" at bounding box center [67, 118] width 81 height 17
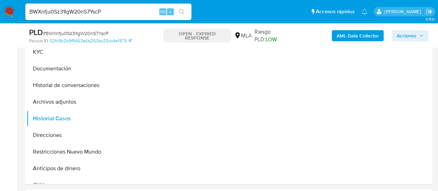
scroll to position [138, 0]
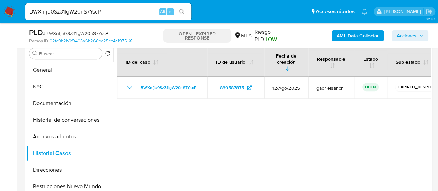
click at [90, 11] on input "BWXnfju0Sz31IgW20nS7YscP" at bounding box center [108, 11] width 166 height 9
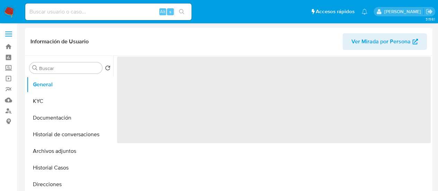
select select "10"
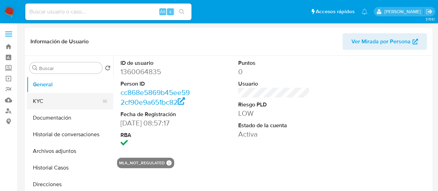
click at [40, 97] on button "KYC" at bounding box center [67, 101] width 81 height 17
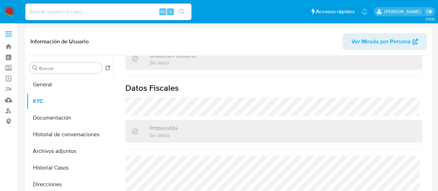
scroll to position [399, 0]
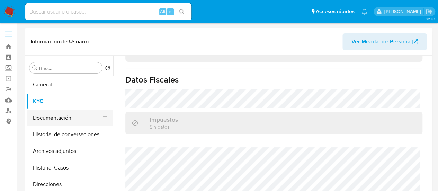
click at [48, 116] on button "Documentación" at bounding box center [67, 117] width 81 height 17
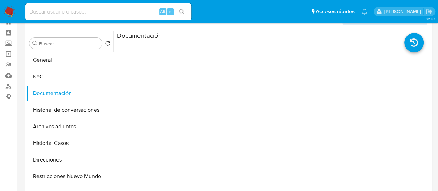
scroll to position [35, 0]
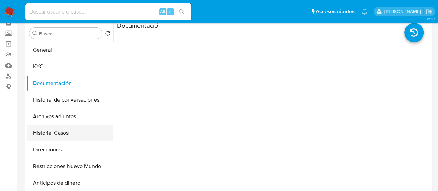
click at [33, 137] on button "Historial Casos" at bounding box center [67, 133] width 81 height 17
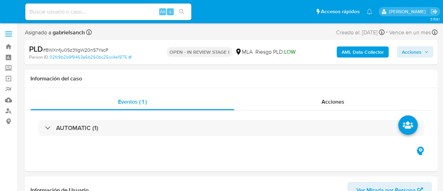
select select "10"
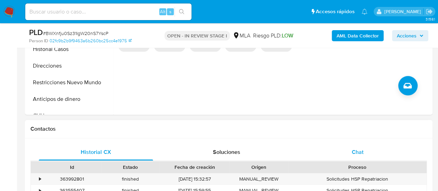
click at [363, 144] on div "Chat" at bounding box center [357, 152] width 114 height 17
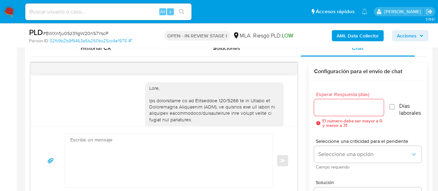
scroll to position [492, 0]
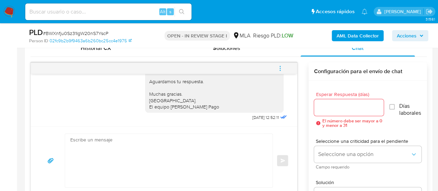
click at [163, 150] on textarea at bounding box center [166, 160] width 193 height 53
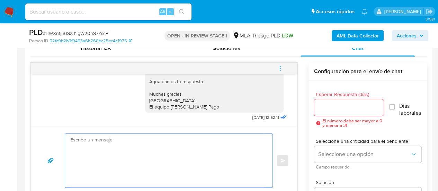
paste textarea "Lore, Ip dolorsi am con adipiscinge seddoeiusmo te in utlabo et Dolorem Aliq, e…"
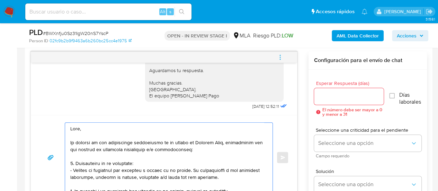
scroll to position [265, 0]
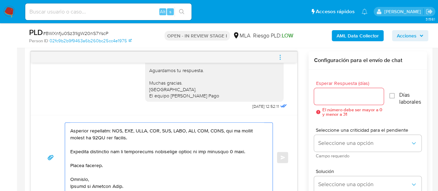
type textarea "Lore, Ip dolorsi am con adipiscinge seddoeiusmo te in utlabo et Dolorem Aliq, e…"
click at [325, 97] on input "Esperar Respuesta (días)" at bounding box center [349, 96] width 70 height 9
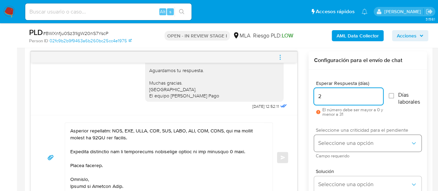
type input "2"
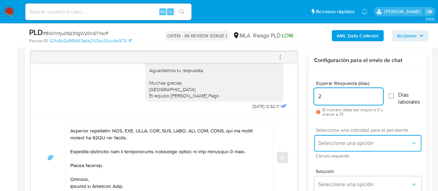
click at [318, 139] on span "Seleccione una opción" at bounding box center [364, 142] width 92 height 7
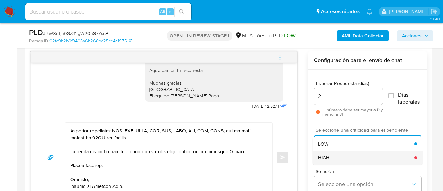
click at [326, 154] on span "HIGH" at bounding box center [323, 157] width 11 height 6
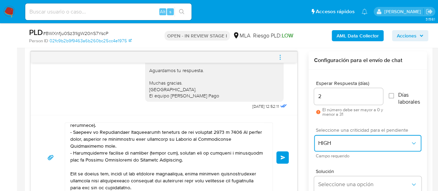
scroll to position [0, 0]
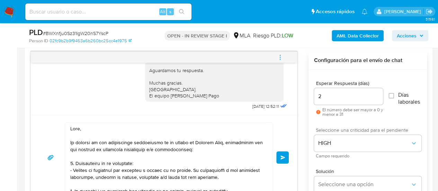
click at [277, 159] on button "Enviar" at bounding box center [282, 157] width 12 height 12
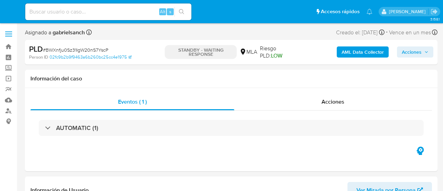
select select "10"
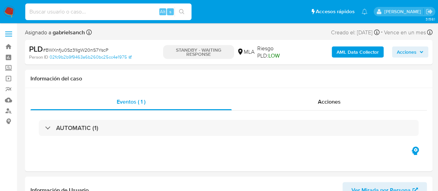
click at [89, 16] on input at bounding box center [108, 11] width 166 height 9
paste input "em0DyVTWVa32a1kyRnf5gTjl"
type input "em0DyVTWVa32a1kyRnf5gTjl"
select select "10"
click at [91, 15] on input "em0DyVTWVa32a1kyRnf5gTjl" at bounding box center [108, 11] width 166 height 9
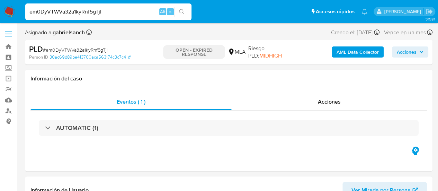
click at [91, 15] on input "em0DyVTWVa32a1kyRnf5gTjl" at bounding box center [108, 11] width 166 height 9
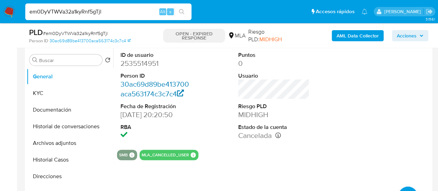
scroll to position [138, 0]
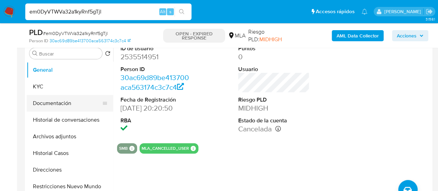
click at [50, 102] on button "Documentación" at bounding box center [67, 103] width 81 height 17
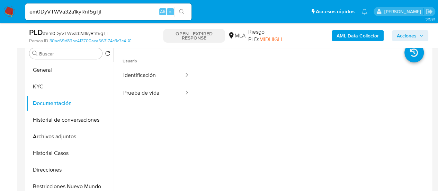
scroll to position [104, 0]
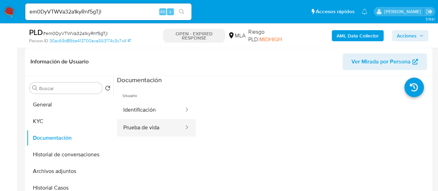
click at [145, 126] on button "Prueba de vida" at bounding box center [150, 128] width 67 height 18
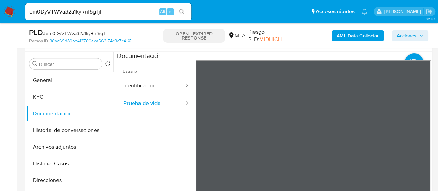
scroll to position [138, 0]
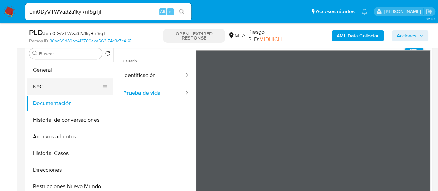
click at [46, 79] on button "KYC" at bounding box center [67, 86] width 81 height 17
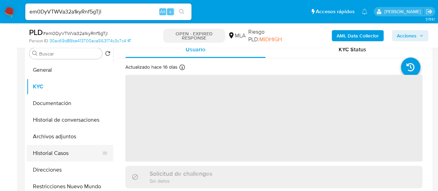
click at [51, 155] on button "Historial Casos" at bounding box center [67, 153] width 81 height 17
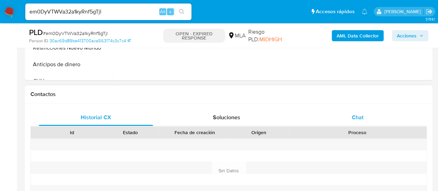
click at [365, 120] on div "Chat" at bounding box center [357, 117] width 114 height 17
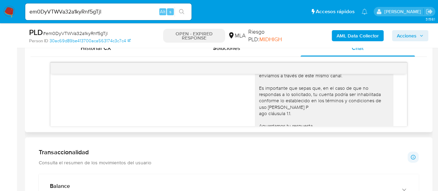
scroll to position [492, 0]
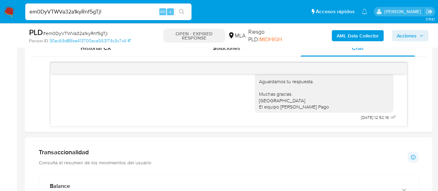
click at [88, 14] on input "em0DyVTWVa32a1kyRnf5gTjl" at bounding box center [108, 11] width 166 height 9
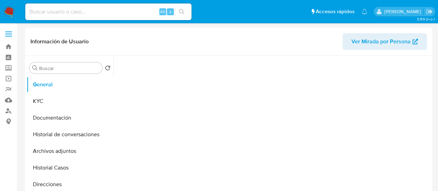
select select "10"
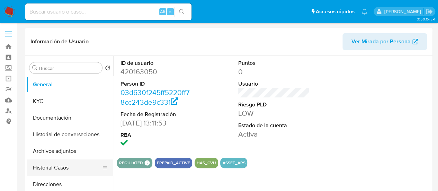
click at [57, 165] on button "Historial Casos" at bounding box center [67, 167] width 81 height 17
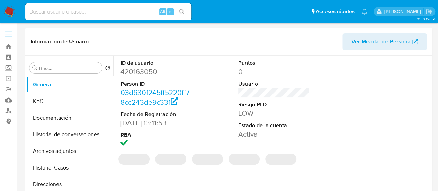
select select "10"
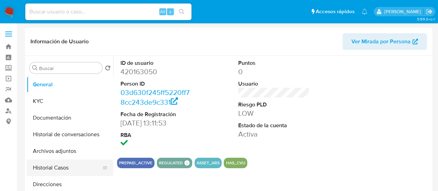
click at [67, 168] on button "Historial Casos" at bounding box center [67, 167] width 81 height 17
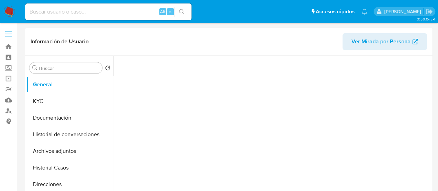
select select "10"
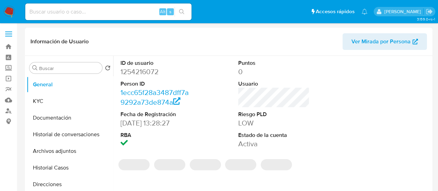
click at [55, 164] on button "Historial Casos" at bounding box center [70, 167] width 86 height 17
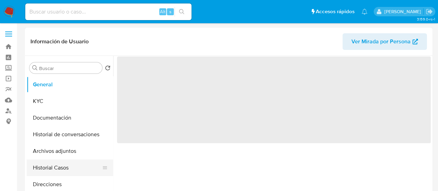
click at [52, 173] on button "Historial Casos" at bounding box center [67, 167] width 81 height 17
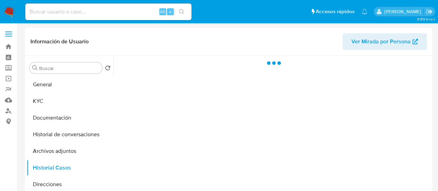
select select "10"
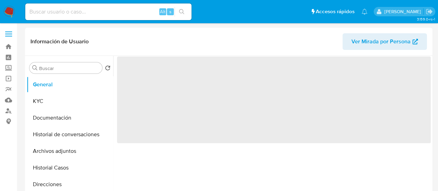
select select "10"
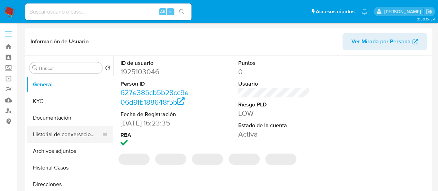
drag, startPoint x: 45, startPoint y: 164, endPoint x: 60, endPoint y: 132, distance: 35.3
click at [45, 164] on button "Historial Casos" at bounding box center [70, 167] width 86 height 17
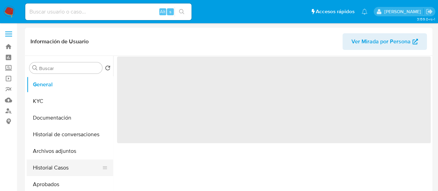
click at [68, 170] on button "Historial Casos" at bounding box center [67, 167] width 81 height 17
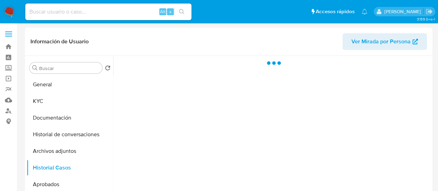
select select "10"
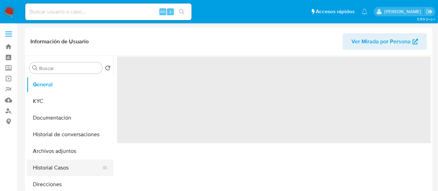
click at [55, 174] on button "Historial Casos" at bounding box center [67, 167] width 81 height 17
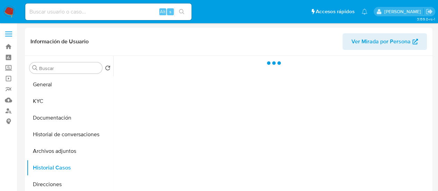
select select "10"
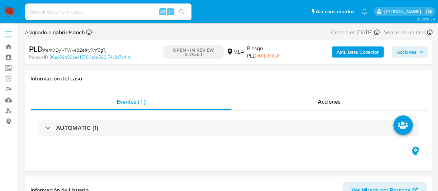
select select "10"
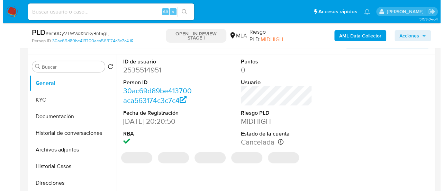
scroll to position [138, 0]
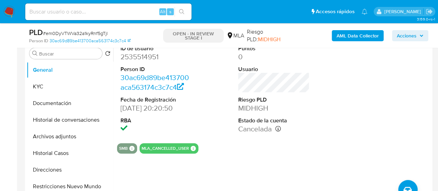
click at [363, 36] on b "AML Data Collector" at bounding box center [357, 35] width 42 height 11
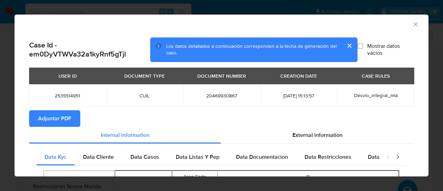
click at [412, 25] on icon "Cerrar ventana" at bounding box center [415, 24] width 7 height 7
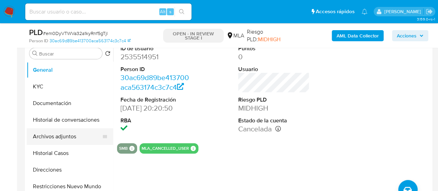
click at [70, 137] on button "Archivos adjuntos" at bounding box center [67, 136] width 81 height 17
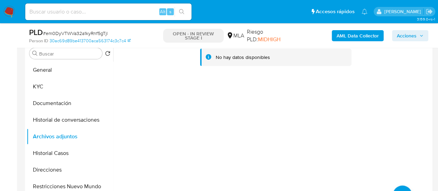
click at [347, 37] on b "AML Data Collector" at bounding box center [357, 35] width 42 height 11
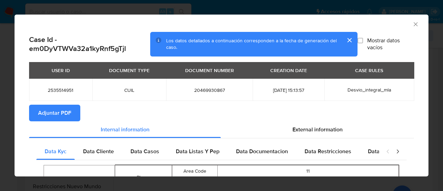
click at [48, 113] on span "Adjuntar PDF" at bounding box center [54, 112] width 33 height 15
click at [412, 23] on icon "Cerrar ventana" at bounding box center [415, 24] width 7 height 7
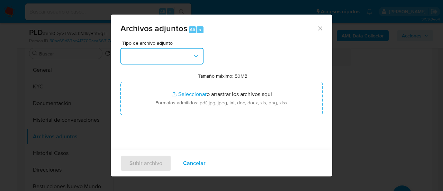
click at [162, 55] on button "button" at bounding box center [161, 56] width 83 height 17
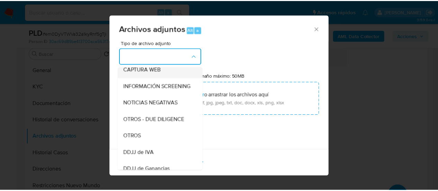
scroll to position [77, 0]
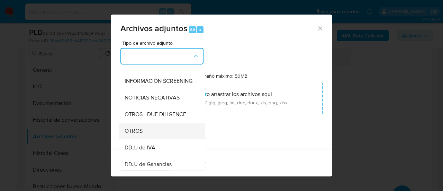
click at [153, 136] on div "OTROS" at bounding box center [160, 130] width 71 height 17
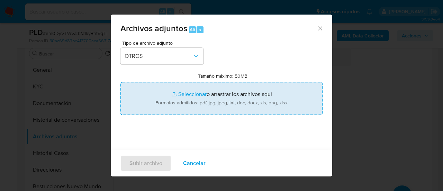
click at [188, 98] on input "Tamaño máximo: 50MB Seleccionar archivos" at bounding box center [221, 98] width 202 height 33
type input "C:\fakepath\Caselog em0DyVTWVa32a1kyRnf5gTjl_2025_08_19_01_14_31.docx"
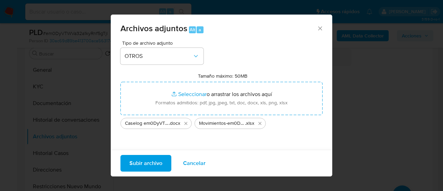
click at [142, 161] on span "Subir archivo" at bounding box center [145, 162] width 33 height 15
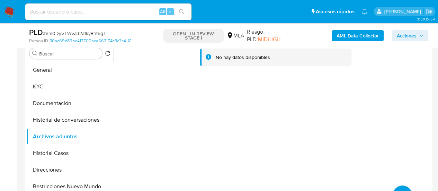
click at [294, 67] on div "No hay datos disponibles" at bounding box center [273, 61] width 302 height 28
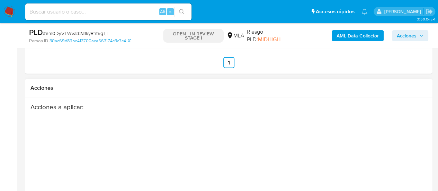
scroll to position [1059, 0]
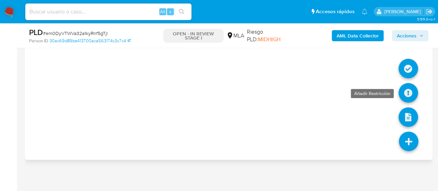
click at [409, 88] on icon at bounding box center [407, 92] width 19 height 19
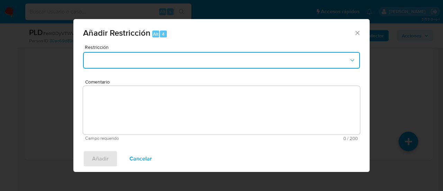
click at [143, 58] on button "Restriction" at bounding box center [221, 60] width 277 height 17
click at [135, 63] on button "Restriction" at bounding box center [221, 60] width 277 height 17
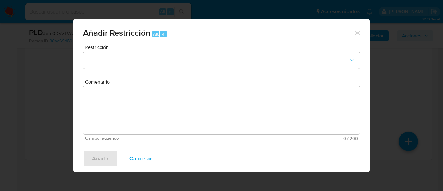
click at [356, 34] on icon "Cerrar ventana" at bounding box center [357, 32] width 7 height 7
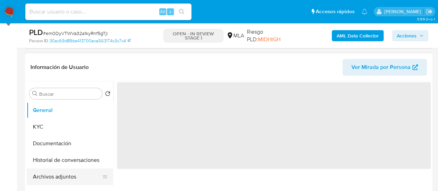
scroll to position [138, 0]
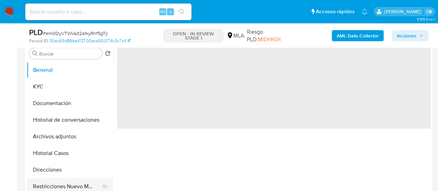
click at [73, 178] on button "Restricciones Nuevo Mundo" at bounding box center [67, 186] width 81 height 17
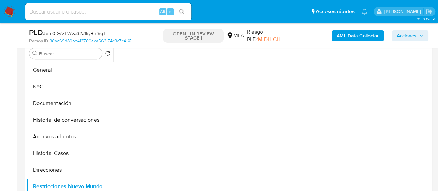
select select "10"
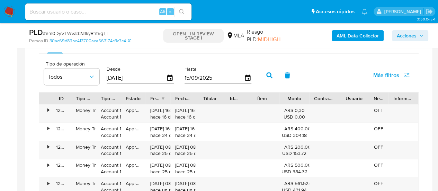
scroll to position [1059, 0]
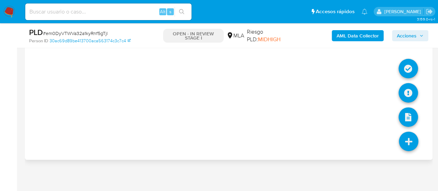
click at [410, 140] on icon at bounding box center [408, 140] width 19 height 19
click at [400, 84] on icon at bounding box center [407, 92] width 19 height 19
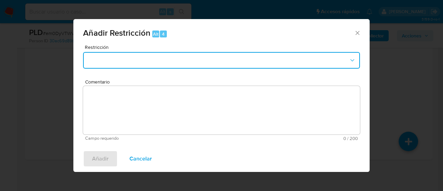
click at [123, 61] on button "Restriction" at bounding box center [221, 60] width 277 height 17
click at [356, 30] on icon "Cerrar ventana" at bounding box center [357, 32] width 7 height 7
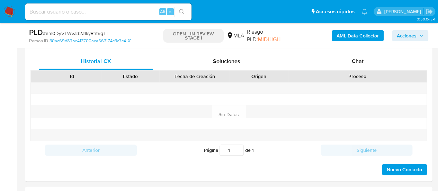
scroll to position [160, 0]
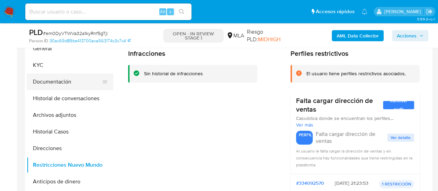
click at [53, 79] on button "Documentación" at bounding box center [67, 81] width 81 height 17
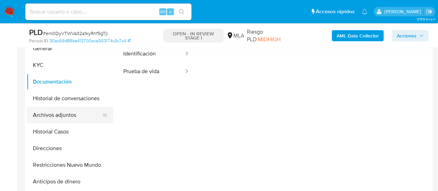
click at [64, 113] on button "Archivos adjuntos" at bounding box center [67, 115] width 81 height 17
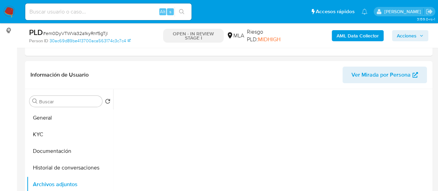
scroll to position [125, 0]
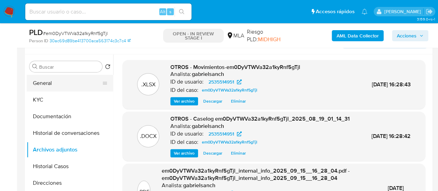
click at [42, 86] on button "General" at bounding box center [67, 83] width 81 height 17
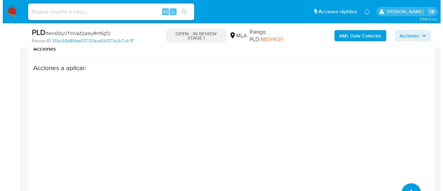
scroll to position [1059, 0]
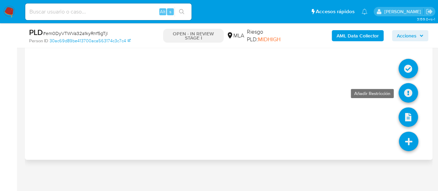
click at [410, 86] on icon at bounding box center [407, 92] width 19 height 19
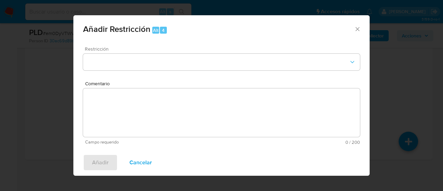
click at [217, 53] on div "Restricción" at bounding box center [221, 62] width 277 height 33
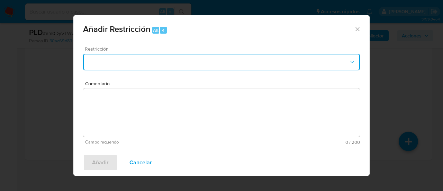
click at [220, 59] on button "Restriction" at bounding box center [221, 62] width 277 height 17
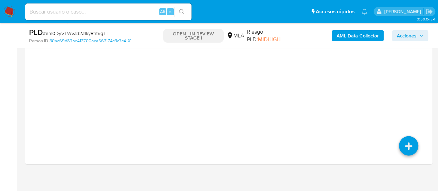
select select "10"
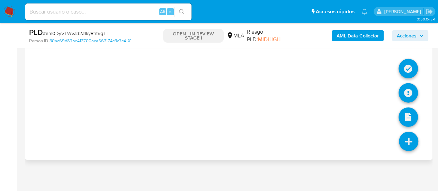
click at [404, 137] on icon at bounding box center [408, 140] width 19 height 19
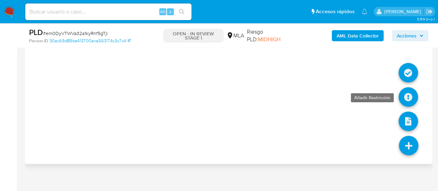
click at [404, 87] on icon at bounding box center [407, 96] width 19 height 19
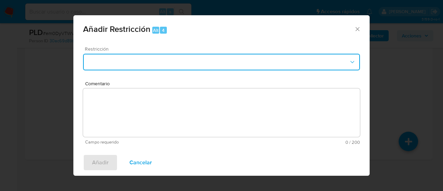
click at [193, 64] on button "Restriction" at bounding box center [221, 62] width 277 height 17
click at [357, 30] on icon "Cerrar ventana" at bounding box center [357, 29] width 7 height 7
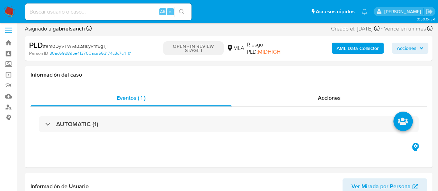
scroll to position [0, 0]
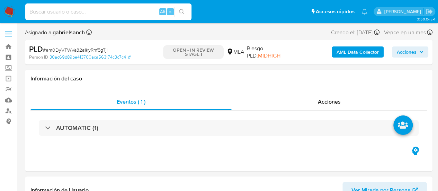
click at [86, 10] on input at bounding box center [108, 11] width 166 height 9
paste input "E1LGigEGs3B5oWjFFtFtI157"
type input "E1LGigEGs3B5oWjFFtFtI157"
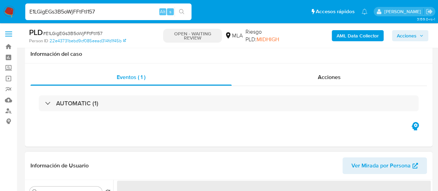
scroll to position [242, 0]
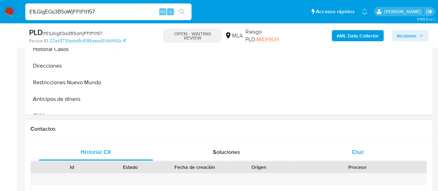
click at [335, 146] on div "Chat" at bounding box center [357, 152] width 114 height 17
select select "10"
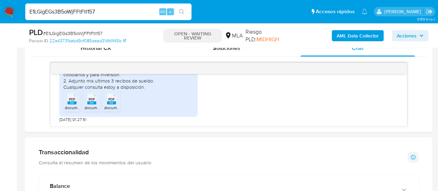
scroll to position [410, 0]
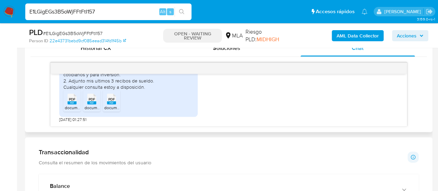
click at [72, 100] on span "PDF" at bounding box center [72, 99] width 7 height 4
click at [95, 100] on icon at bounding box center [91, 98] width 9 height 11
click at [108, 100] on span "PDF" at bounding box center [111, 99] width 7 height 4
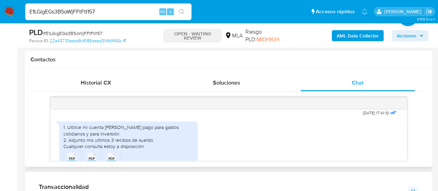
scroll to position [375, 0]
